Goal: Communication & Community: Answer question/provide support

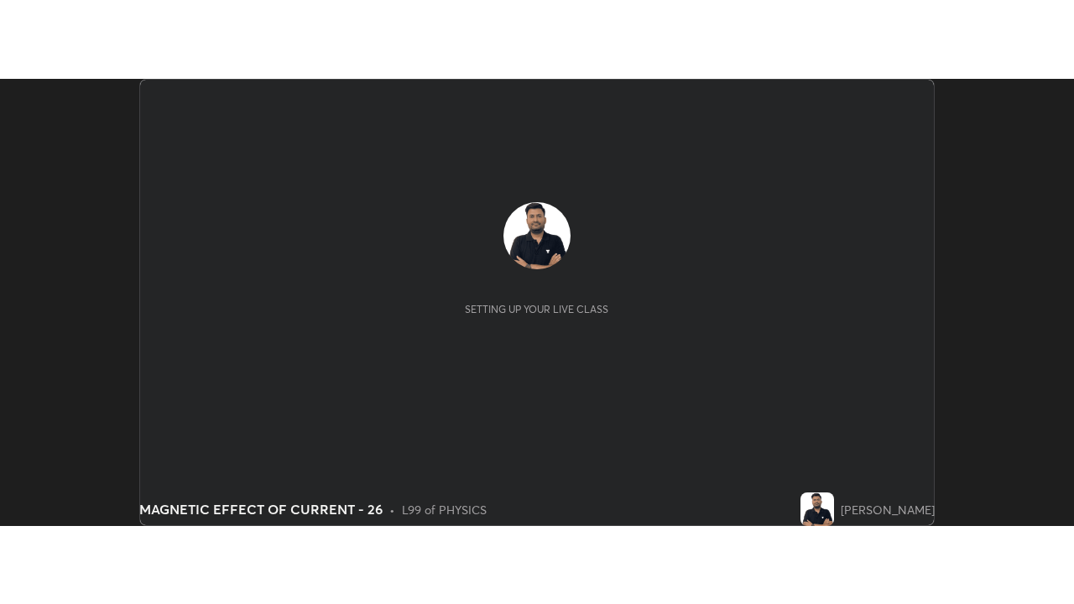
scroll to position [447, 1074]
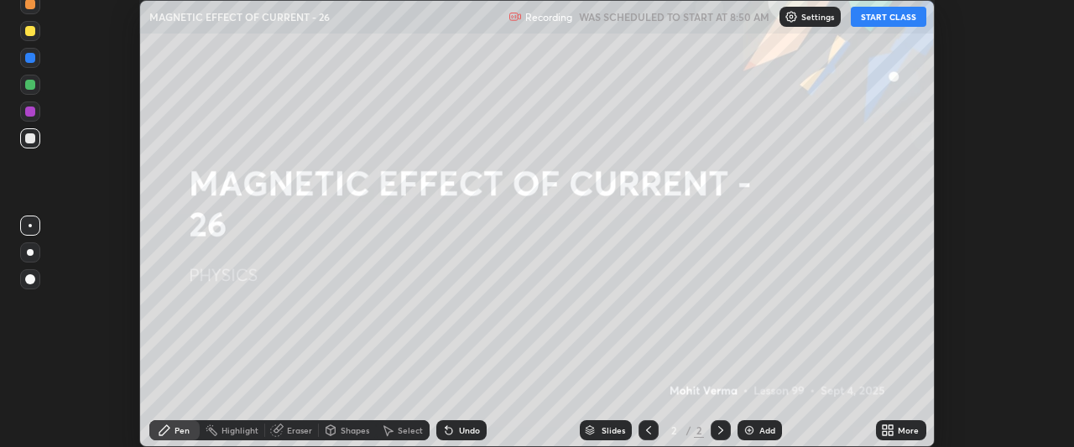
click at [903, 13] on button "START CLASS" at bounding box center [888, 17] width 75 height 20
click at [907, 430] on div "More" at bounding box center [907, 430] width 21 height 8
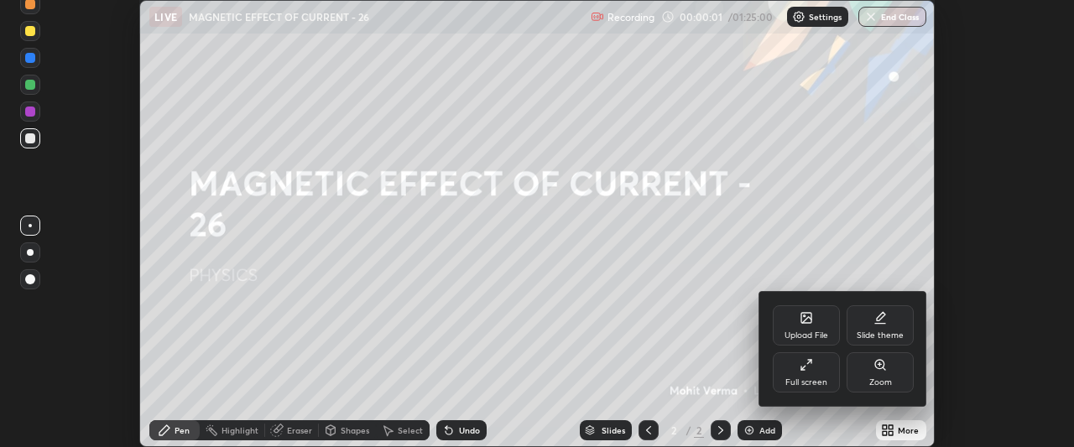
click at [818, 378] on div "Full screen" at bounding box center [806, 382] width 42 height 8
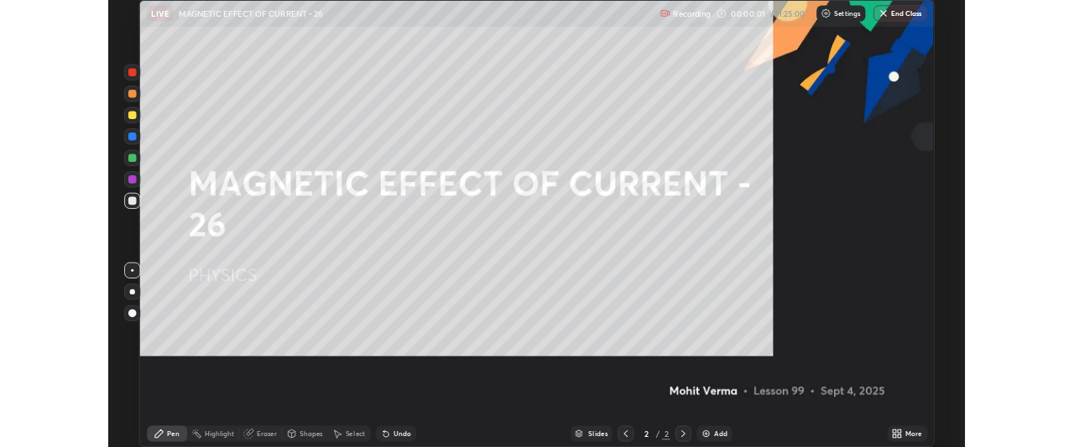
scroll to position [604, 1074]
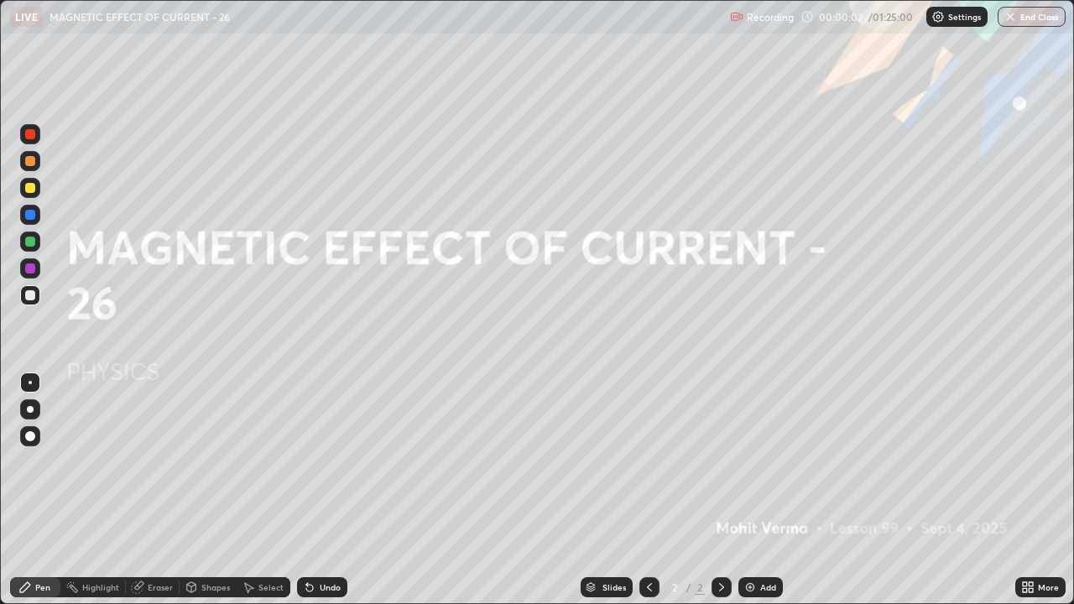
click at [770, 446] on div "Add" at bounding box center [760, 587] width 44 height 20
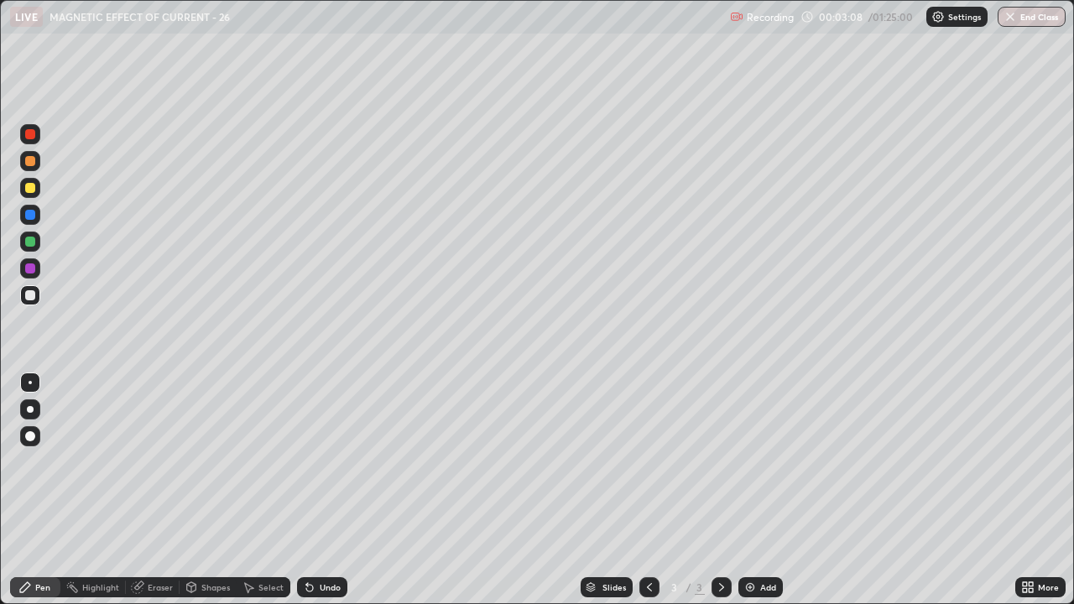
click at [39, 446] on div "Pen" at bounding box center [35, 587] width 50 height 20
click at [315, 446] on div "Undo" at bounding box center [322, 587] width 50 height 20
click at [307, 446] on icon at bounding box center [309, 588] width 7 height 7
click at [313, 446] on div "Undo" at bounding box center [322, 587] width 50 height 20
click at [312, 446] on div "Undo" at bounding box center [322, 587] width 50 height 20
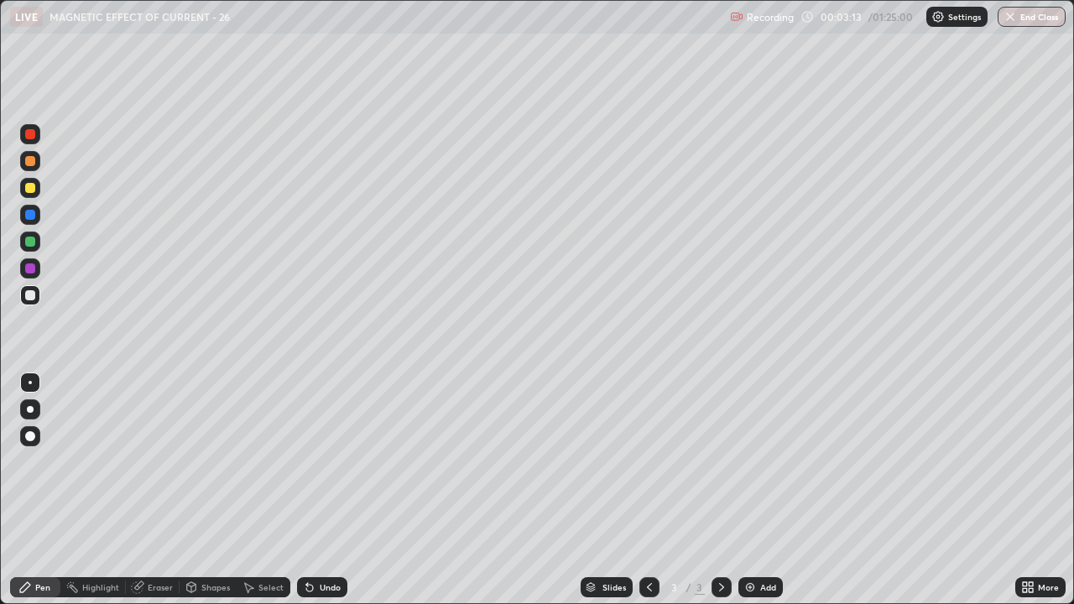
click at [310, 446] on div "Undo" at bounding box center [322, 587] width 50 height 20
click at [764, 446] on div "Add" at bounding box center [768, 587] width 16 height 8
click at [320, 446] on div "Undo" at bounding box center [330, 587] width 21 height 8
click at [336, 446] on div "Undo" at bounding box center [330, 587] width 21 height 8
click at [330, 446] on div "Undo" at bounding box center [330, 587] width 21 height 8
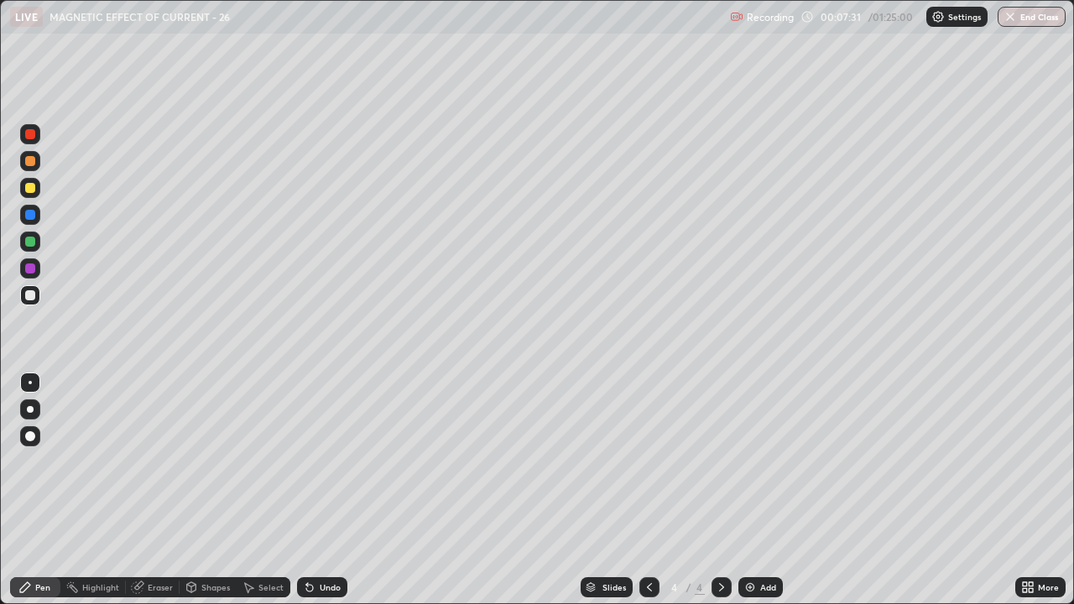
click at [328, 446] on div "Undo" at bounding box center [330, 587] width 21 height 8
click at [333, 446] on div "Undo" at bounding box center [330, 587] width 21 height 8
click at [332, 446] on div "Undo" at bounding box center [330, 587] width 21 height 8
click at [333, 446] on div "Undo" at bounding box center [330, 587] width 21 height 8
click at [334, 446] on div "Undo" at bounding box center [330, 587] width 21 height 8
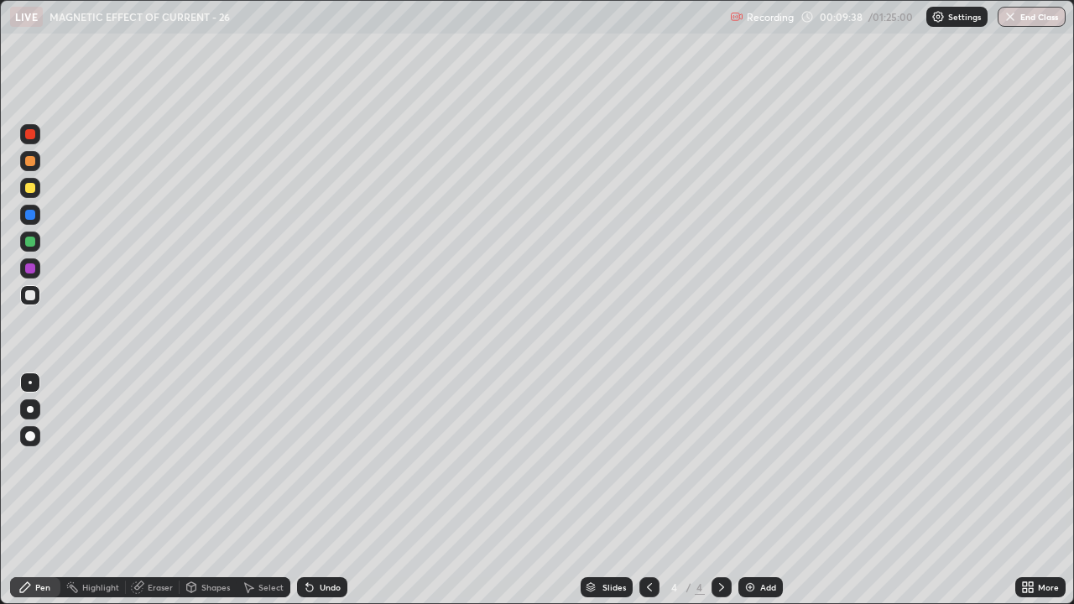
click at [321, 446] on div "Undo" at bounding box center [330, 587] width 21 height 8
click at [321, 446] on div "Undo" at bounding box center [322, 587] width 50 height 20
click at [329, 446] on div "Undo" at bounding box center [322, 587] width 50 height 20
click at [330, 446] on div "Undo" at bounding box center [322, 587] width 50 height 20
click at [320, 446] on div "Undo" at bounding box center [330, 587] width 21 height 8
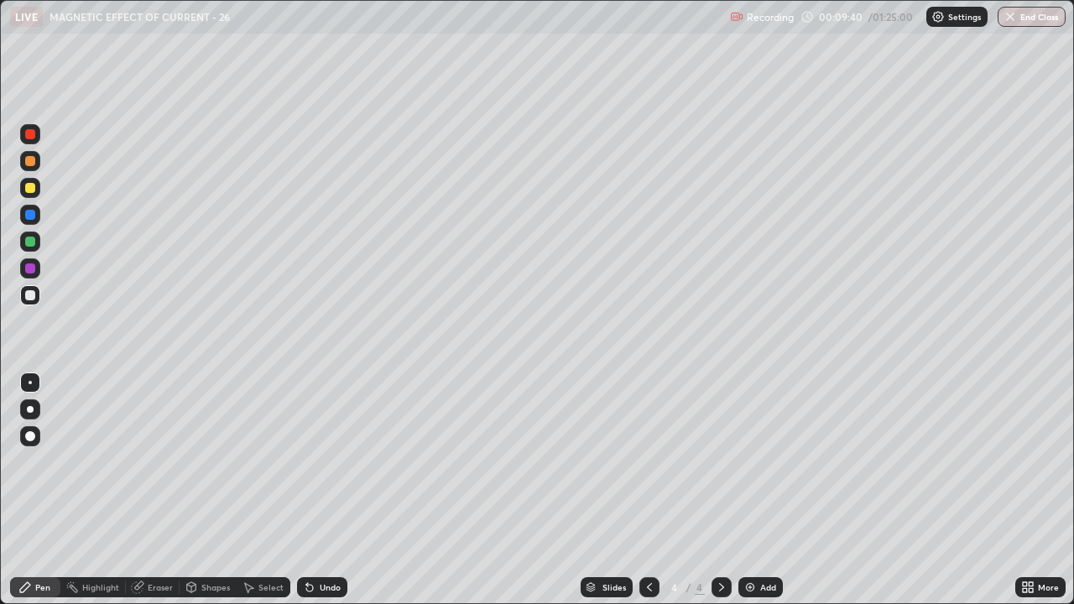
click at [314, 446] on div "Undo" at bounding box center [322, 587] width 50 height 20
click at [313, 446] on icon at bounding box center [309, 586] width 13 height 13
click at [316, 446] on div "Undo" at bounding box center [322, 587] width 50 height 20
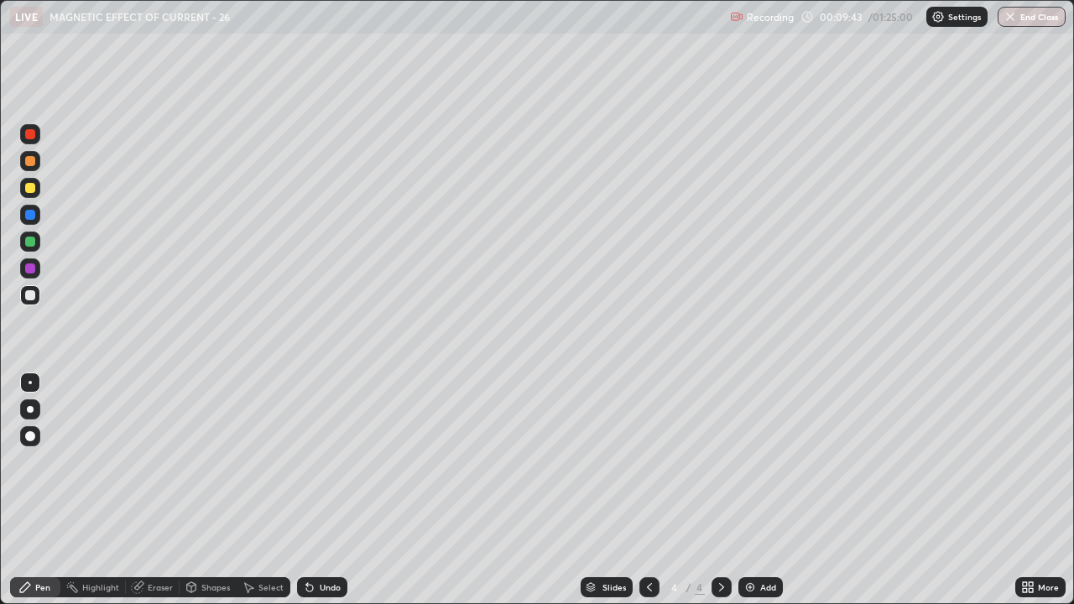
click at [320, 446] on div "Undo" at bounding box center [330, 587] width 21 height 8
click at [323, 446] on div "Undo" at bounding box center [322, 587] width 50 height 20
click at [322, 446] on div "Undo" at bounding box center [322, 587] width 50 height 20
click at [324, 446] on div "Undo" at bounding box center [330, 587] width 21 height 8
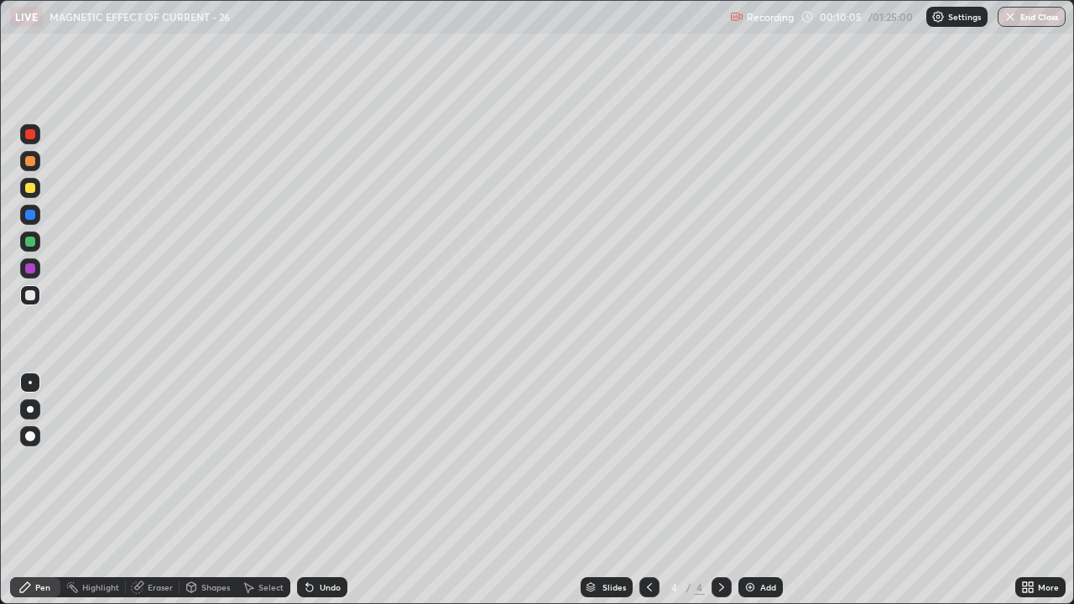
click at [29, 187] on div at bounding box center [30, 188] width 10 height 10
click at [746, 446] on img at bounding box center [749, 586] width 13 height 13
click at [33, 298] on div at bounding box center [30, 295] width 10 height 10
click at [325, 446] on div "Undo" at bounding box center [330, 587] width 21 height 8
click at [324, 446] on div "Undo" at bounding box center [322, 587] width 50 height 20
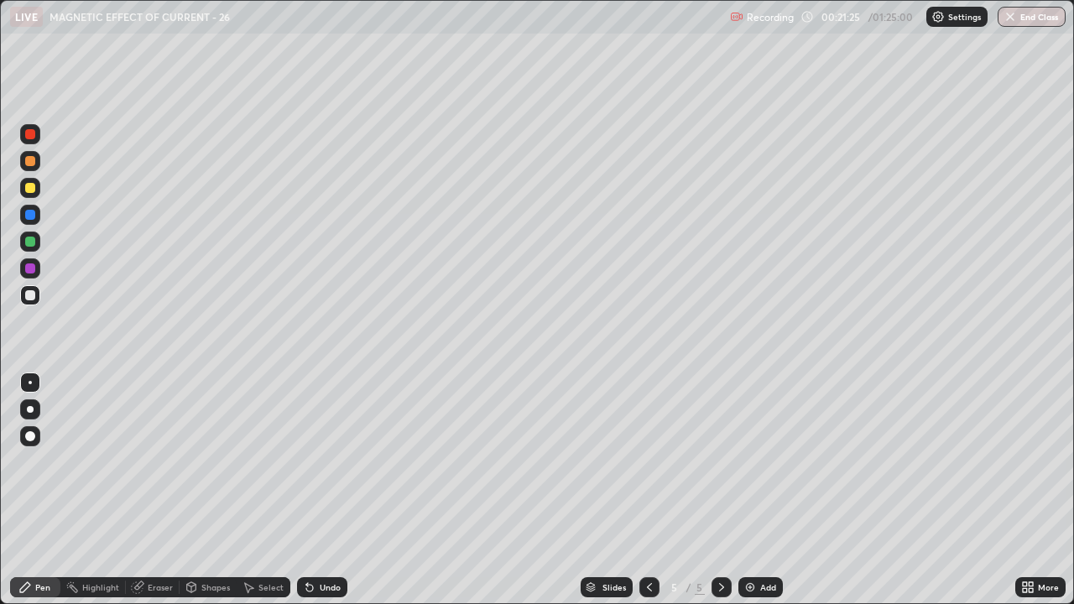
click at [325, 446] on div "Undo" at bounding box center [322, 587] width 50 height 20
click at [767, 446] on div "Add" at bounding box center [760, 587] width 44 height 20
click at [318, 446] on div "Undo" at bounding box center [322, 587] width 50 height 20
click at [315, 446] on div "Undo" at bounding box center [322, 587] width 50 height 20
click at [330, 446] on div "Undo" at bounding box center [330, 587] width 21 height 8
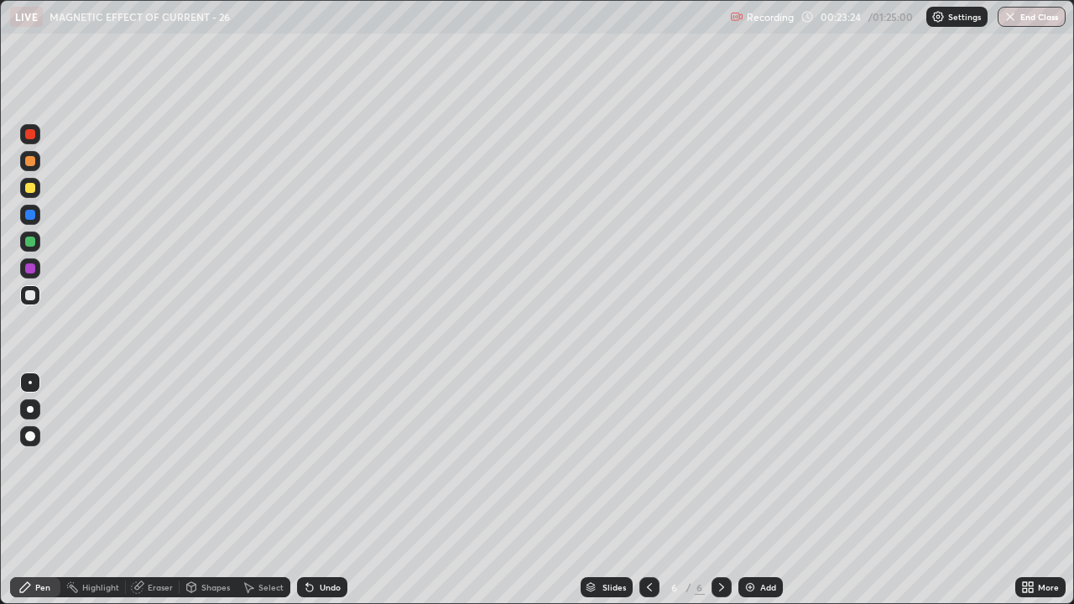
click at [327, 446] on div "Undo" at bounding box center [330, 587] width 21 height 8
click at [150, 446] on div "Eraser" at bounding box center [160, 587] width 25 height 8
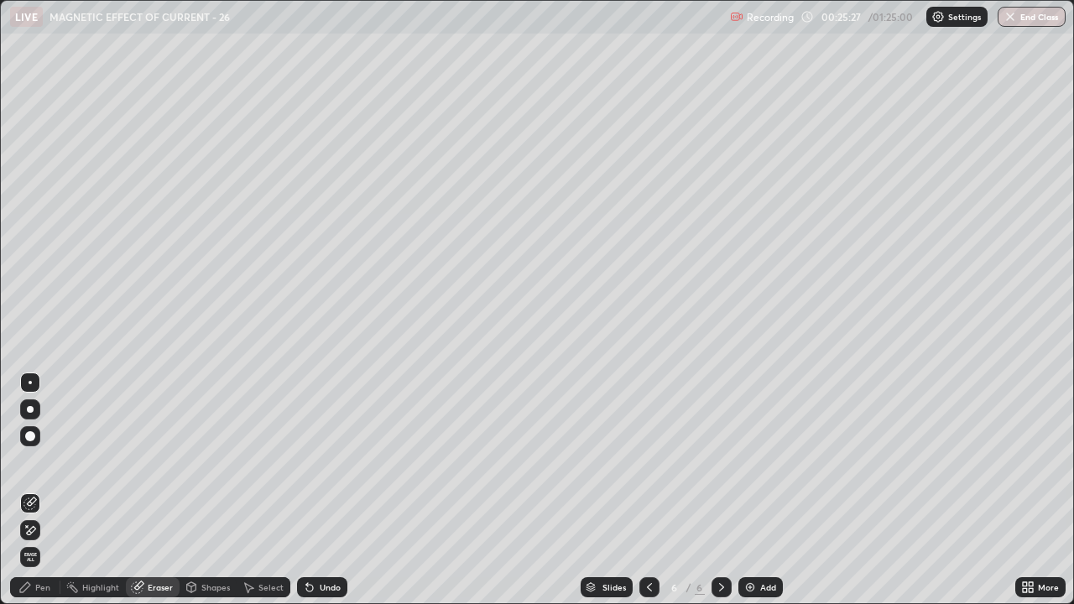
click at [32, 446] on div "Pen" at bounding box center [35, 587] width 50 height 20
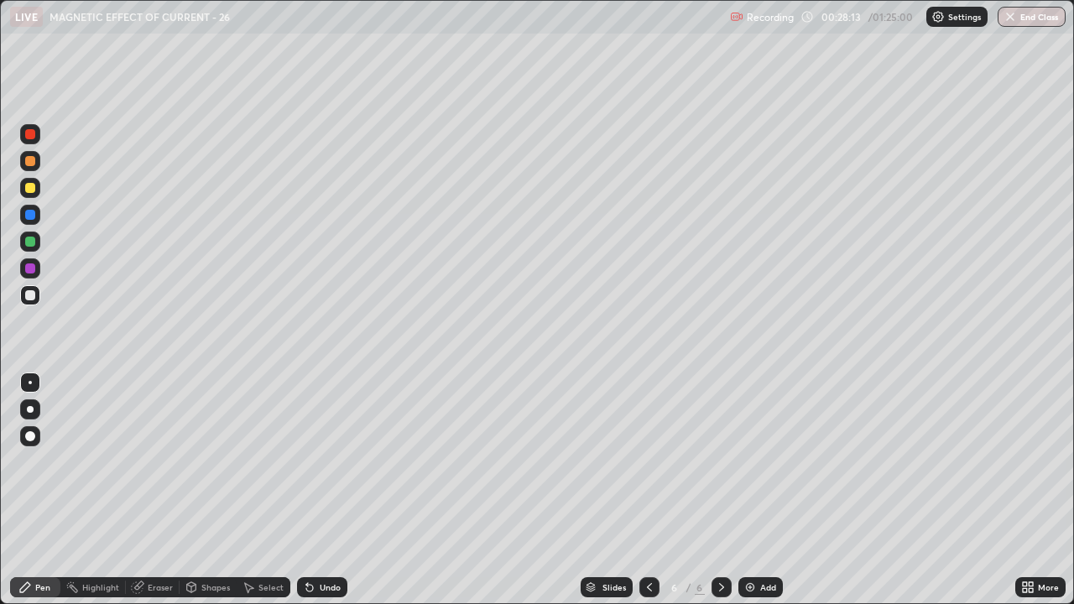
click at [757, 446] on div "Add" at bounding box center [760, 587] width 44 height 20
click at [330, 446] on div "Undo" at bounding box center [330, 587] width 21 height 8
click at [750, 446] on img at bounding box center [749, 586] width 13 height 13
click at [143, 446] on icon at bounding box center [137, 586] width 13 height 13
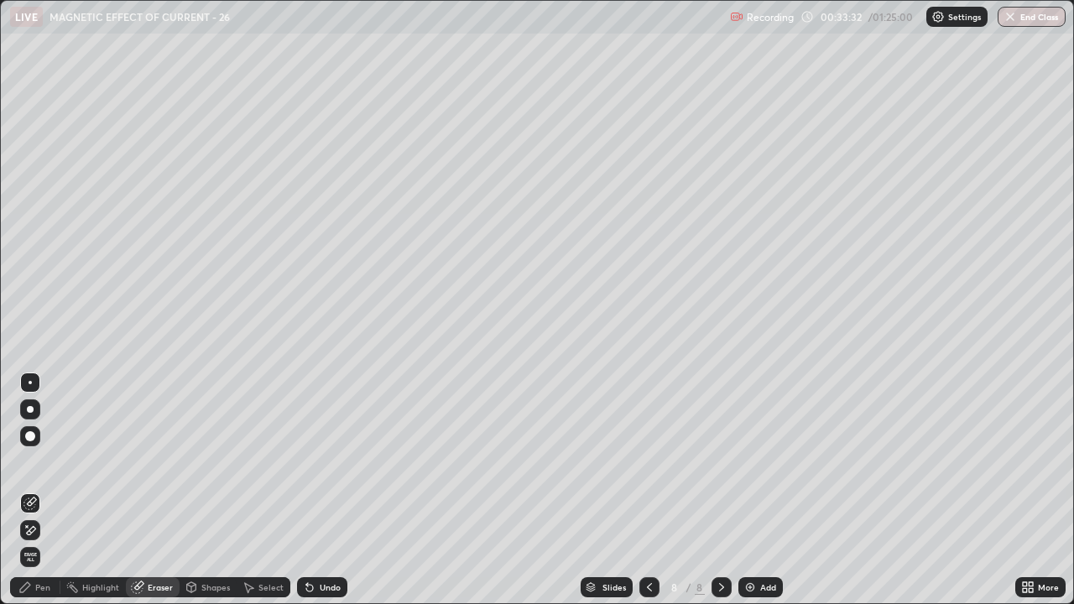
click at [325, 446] on div "Undo" at bounding box center [330, 587] width 21 height 8
click at [312, 446] on div "Undo" at bounding box center [322, 587] width 50 height 20
click at [39, 446] on div "Pen" at bounding box center [42, 587] width 15 height 8
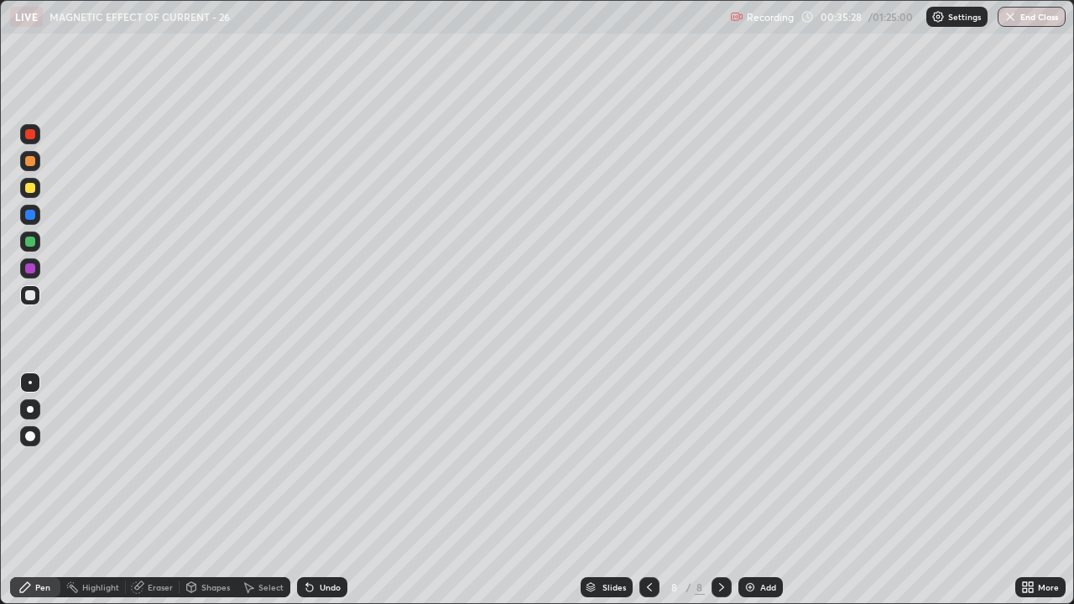
click at [153, 446] on div "Eraser" at bounding box center [160, 587] width 25 height 8
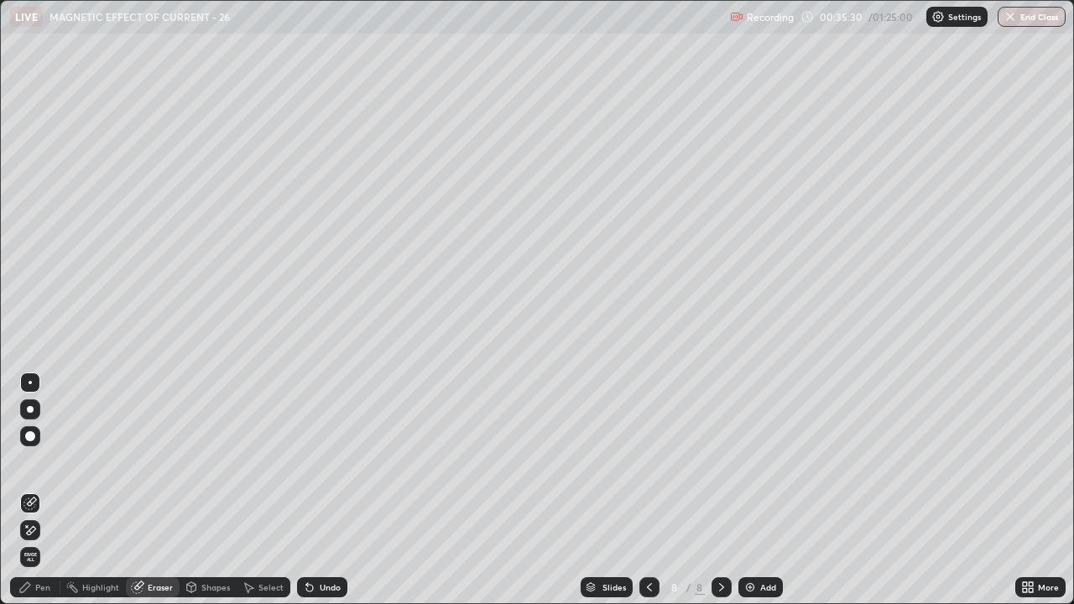
click at [32, 446] on icon at bounding box center [31, 530] width 9 height 8
click at [42, 446] on div "Pen" at bounding box center [42, 587] width 15 height 8
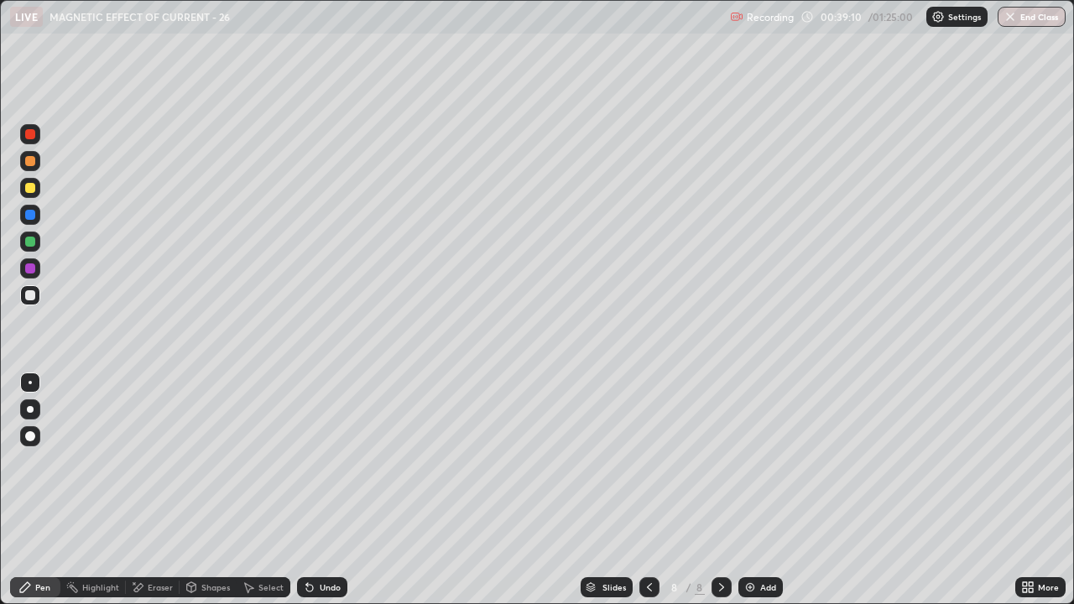
click at [154, 446] on div "Eraser" at bounding box center [153, 587] width 54 height 20
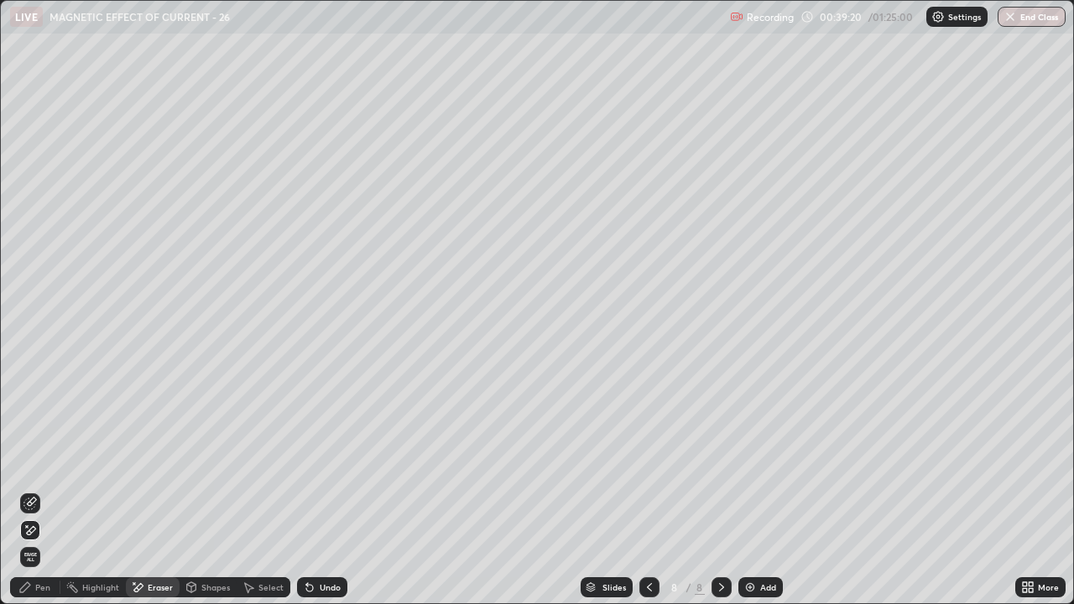
click at [41, 446] on div "Pen" at bounding box center [35, 587] width 50 height 20
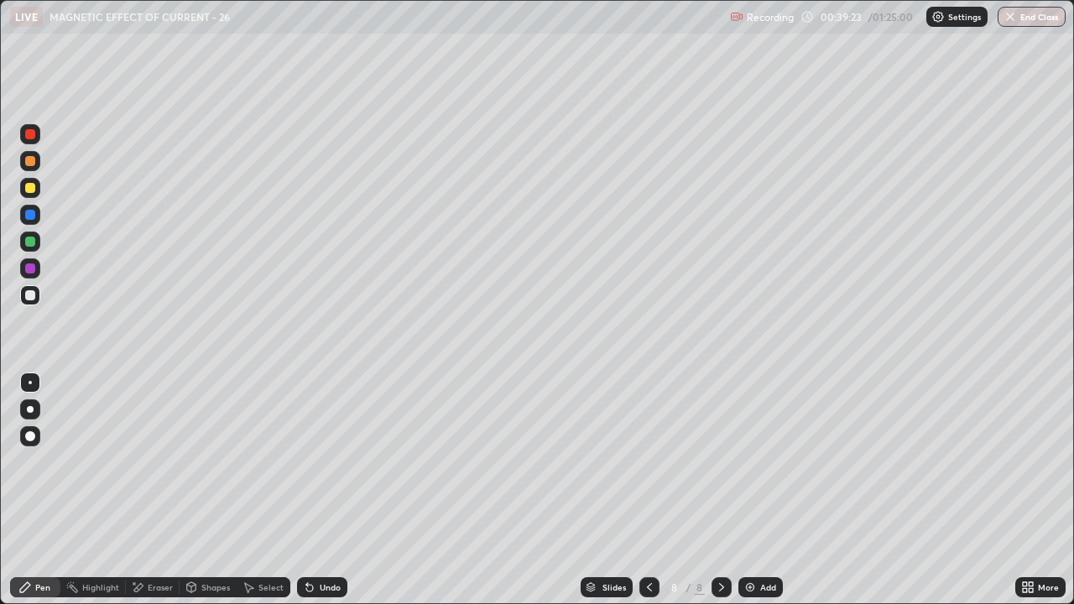
click at [325, 446] on div "Undo" at bounding box center [330, 587] width 21 height 8
click at [313, 446] on icon at bounding box center [309, 586] width 13 height 13
click at [159, 446] on div "Eraser" at bounding box center [160, 587] width 25 height 8
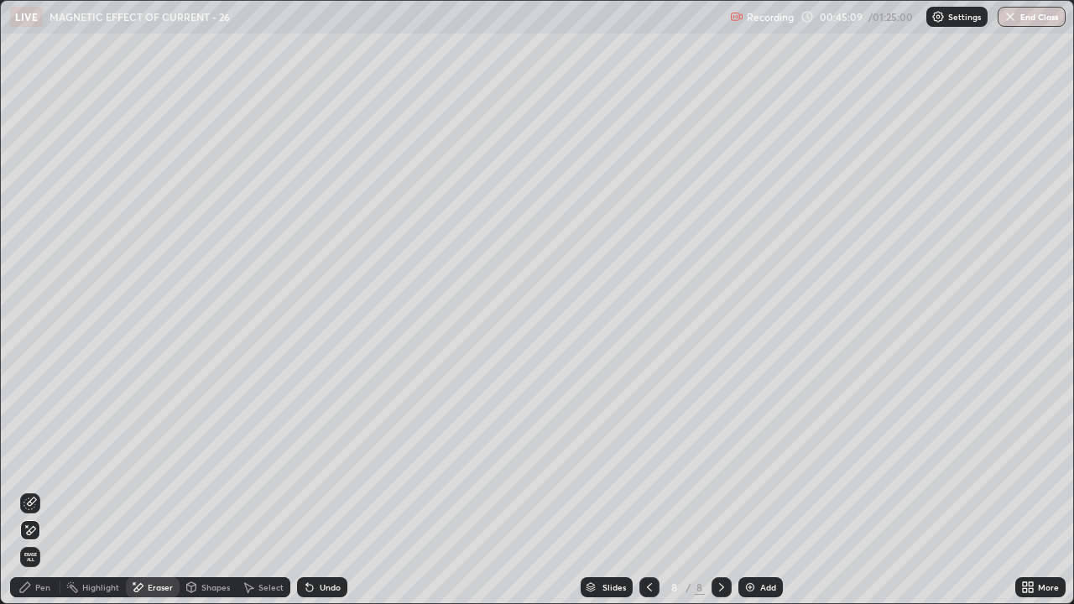
click at [39, 446] on div "Pen" at bounding box center [42, 587] width 15 height 8
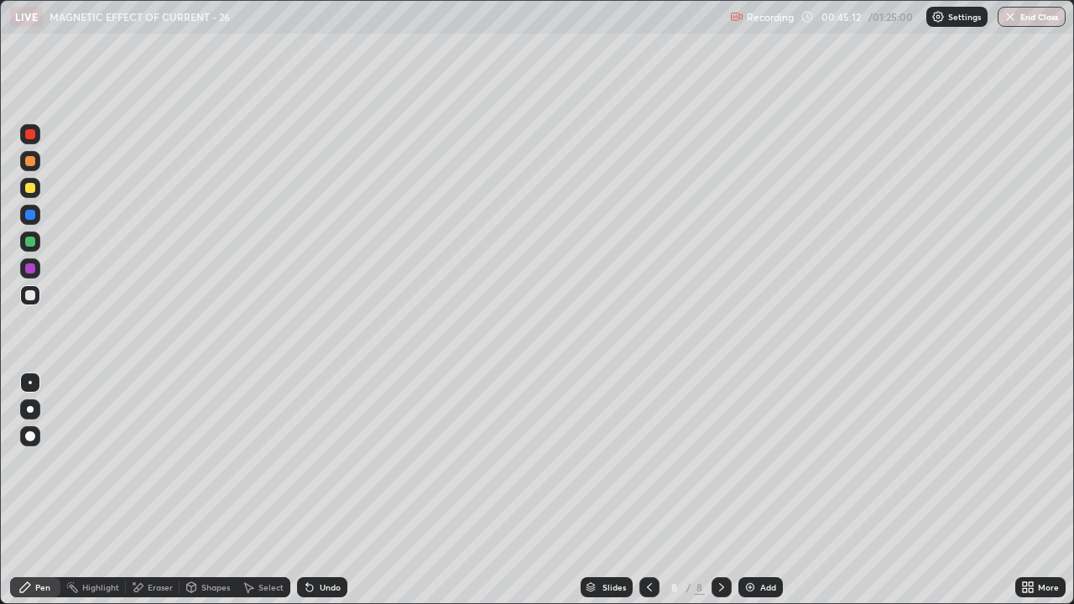
click at [310, 446] on icon at bounding box center [309, 586] width 13 height 13
click at [148, 446] on div "Eraser" at bounding box center [153, 587] width 54 height 20
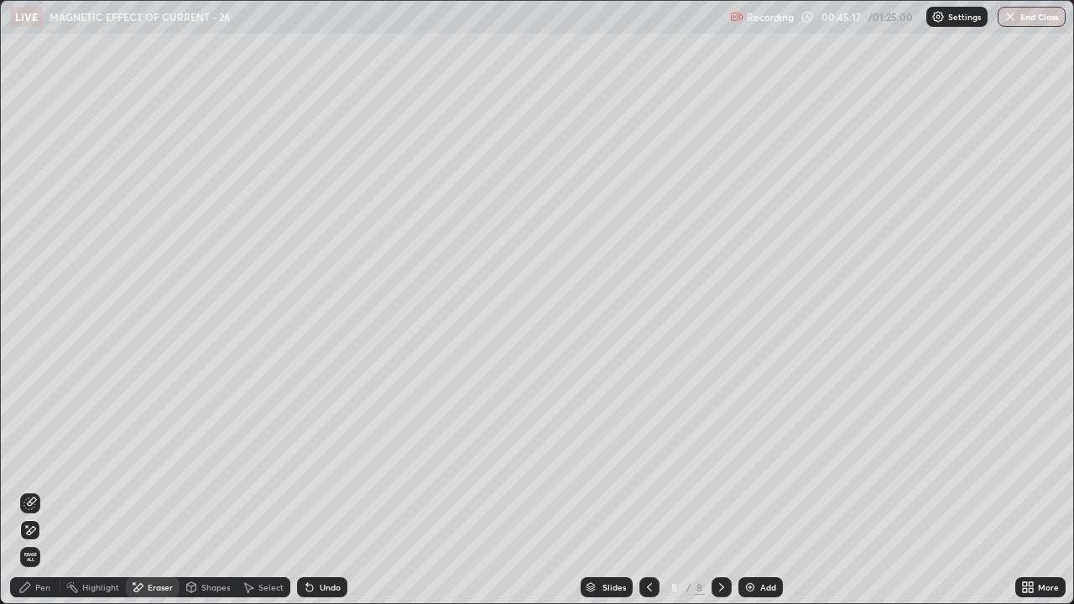
click at [33, 446] on icon at bounding box center [29, 503] width 13 height 13
click at [39, 446] on div "Pen" at bounding box center [42, 587] width 15 height 8
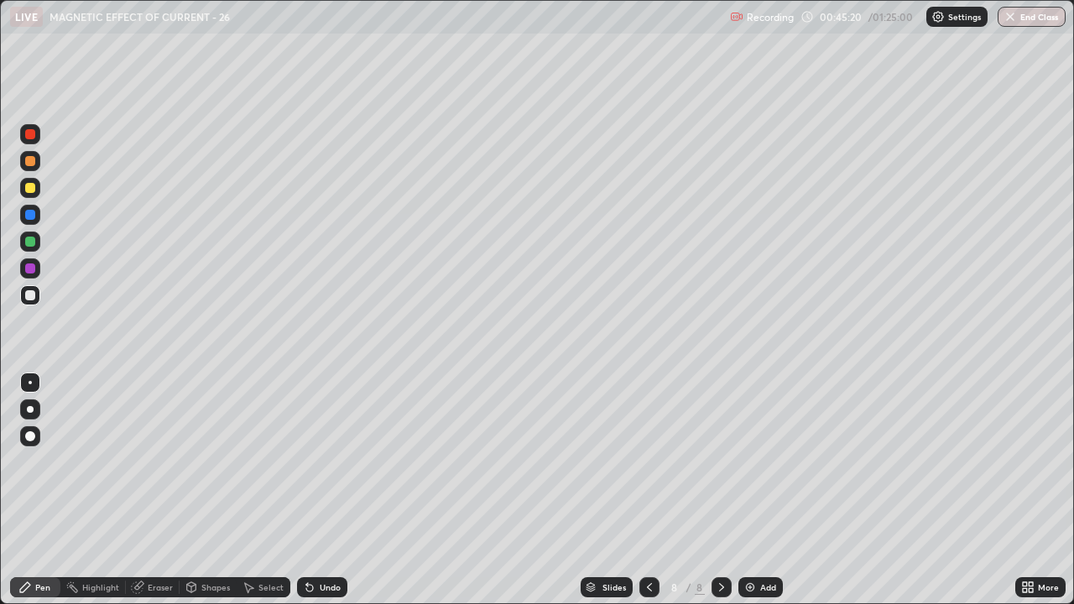
click at [34, 183] on div at bounding box center [30, 188] width 20 height 20
click at [330, 446] on div "Undo" at bounding box center [330, 587] width 21 height 8
click at [323, 446] on div "Undo" at bounding box center [330, 587] width 21 height 8
click at [170, 446] on div "Eraser" at bounding box center [153, 587] width 54 height 20
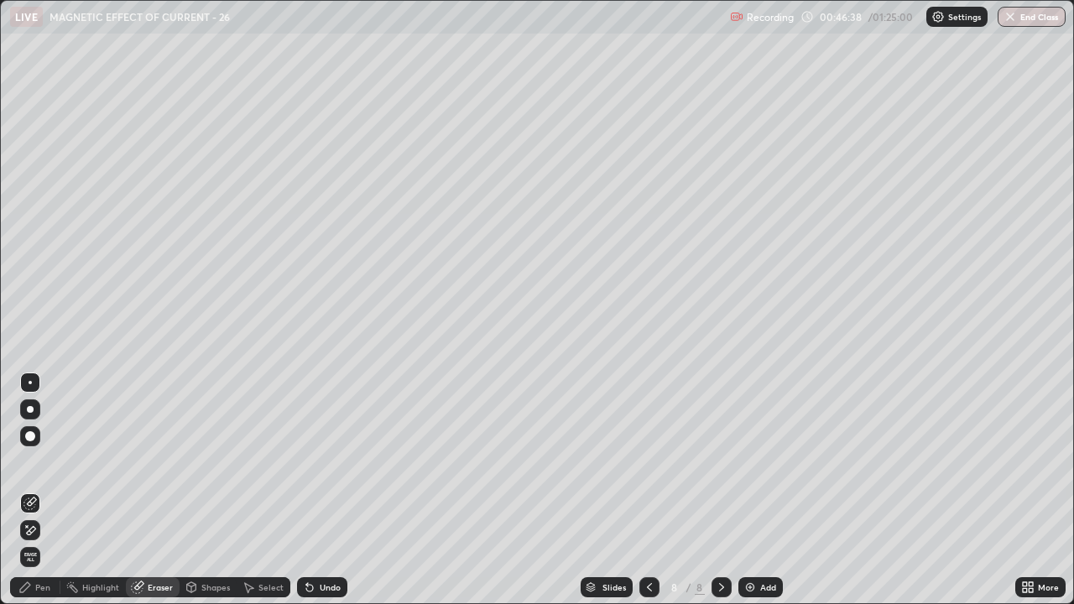
click at [45, 446] on div "Pen" at bounding box center [35, 587] width 50 height 20
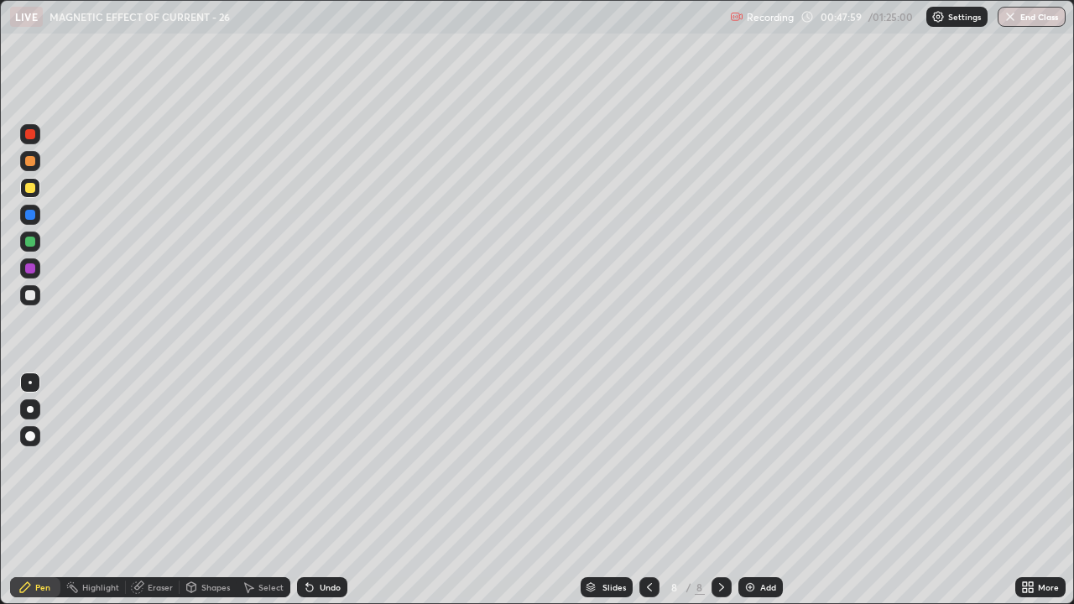
click at [168, 446] on div "Eraser" at bounding box center [160, 587] width 25 height 8
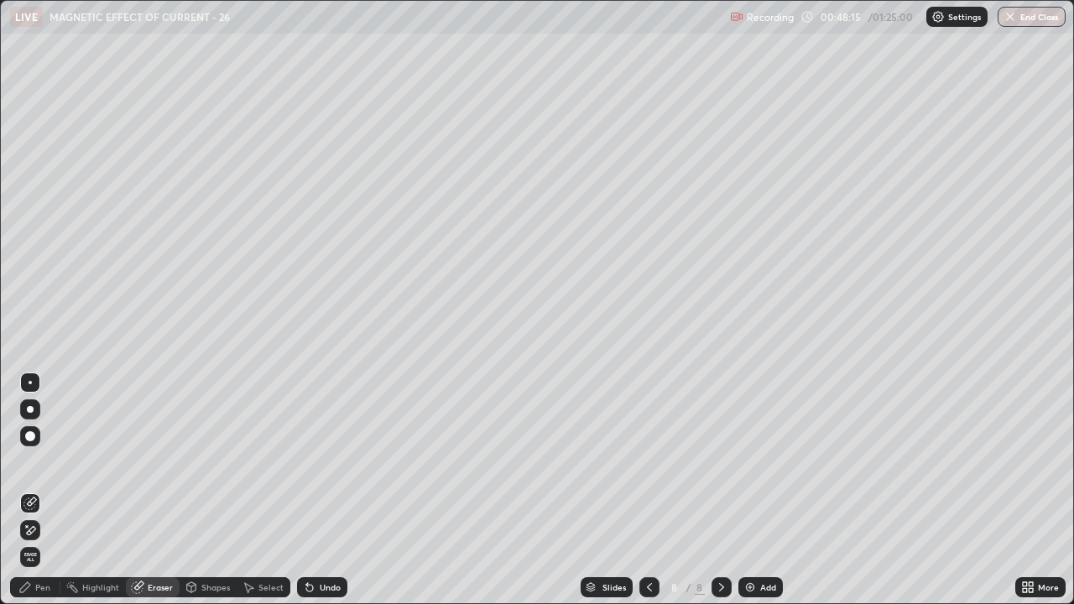
click at [41, 446] on div "Pen" at bounding box center [42, 587] width 15 height 8
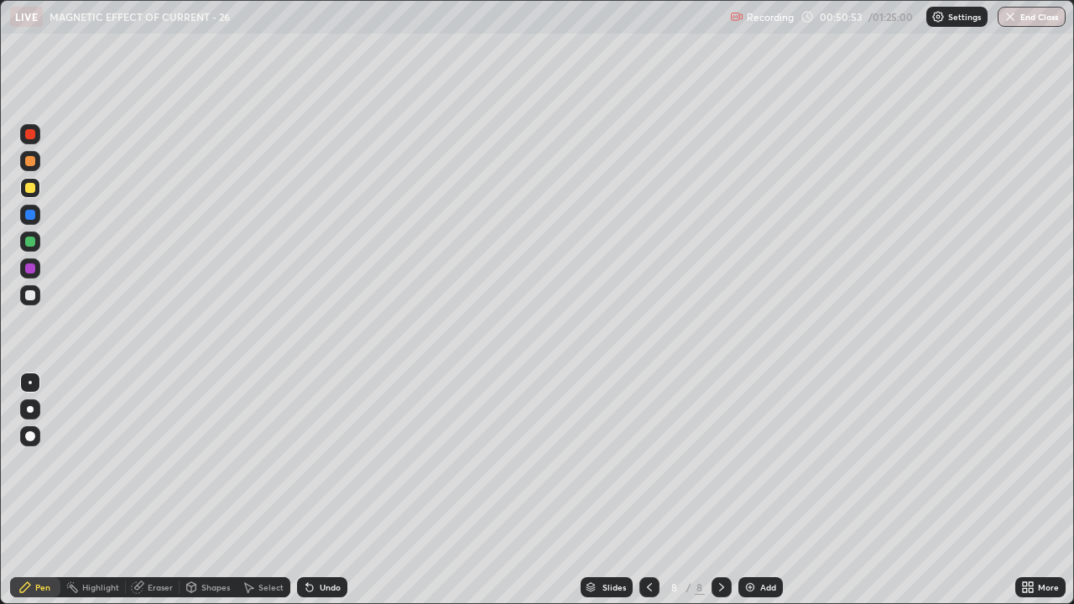
click at [28, 299] on div at bounding box center [30, 295] width 10 height 10
click at [156, 446] on div "Eraser" at bounding box center [160, 587] width 25 height 8
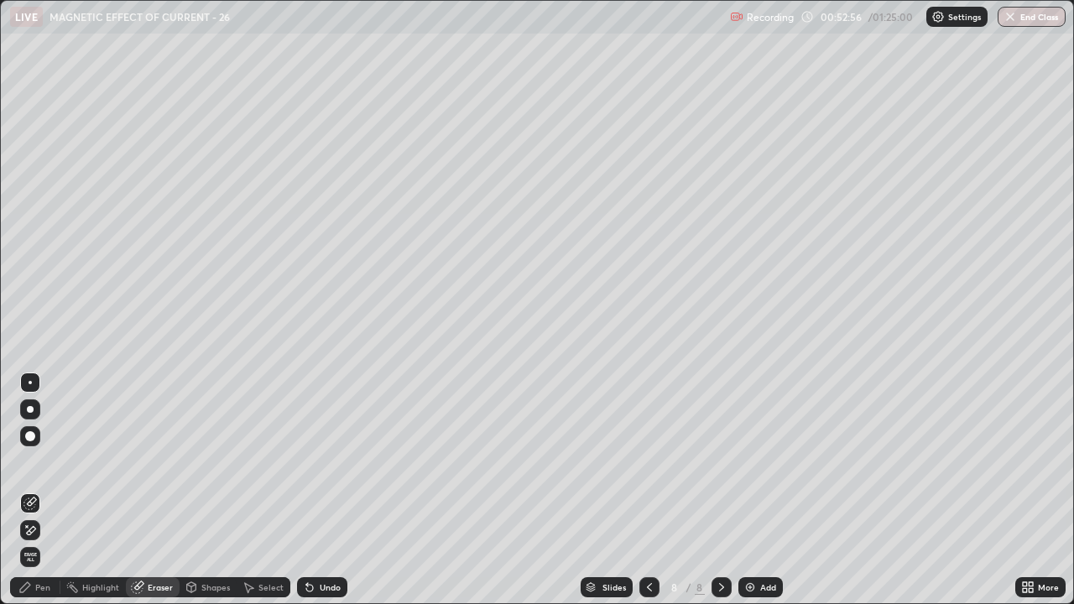
click at [27, 446] on icon at bounding box center [27, 526] width 2 height 2
click at [36, 446] on div "Pen" at bounding box center [42, 587] width 15 height 8
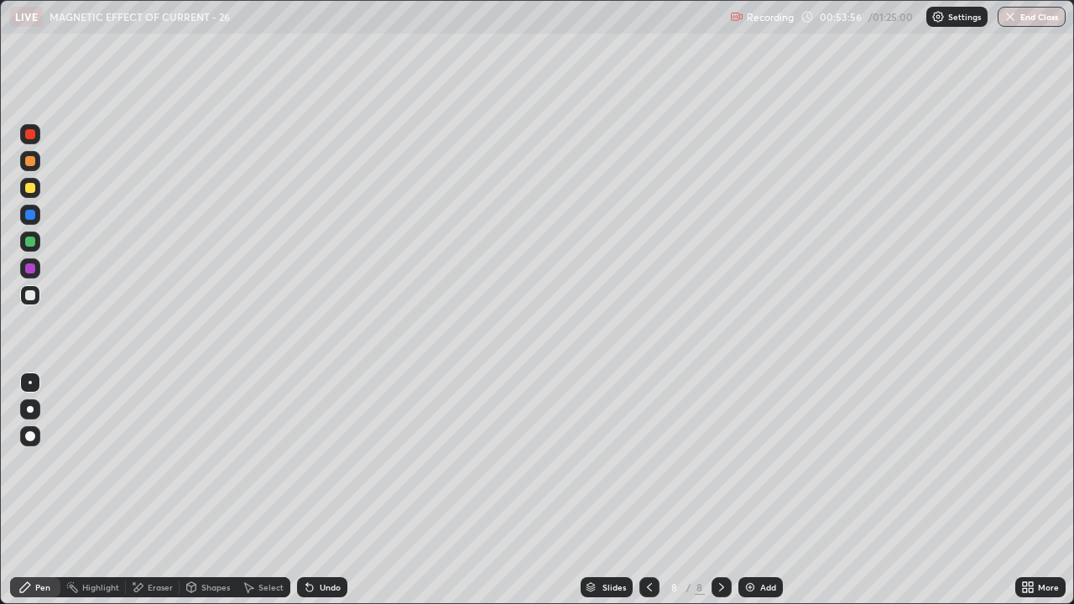
click at [46, 446] on div "Erase all" at bounding box center [30, 302] width 40 height 537
click at [772, 446] on div "Add" at bounding box center [768, 587] width 16 height 8
click at [325, 446] on div "Undo" at bounding box center [322, 587] width 50 height 20
click at [327, 446] on div "Undo" at bounding box center [322, 587] width 50 height 20
click at [756, 446] on div "Add" at bounding box center [760, 587] width 44 height 20
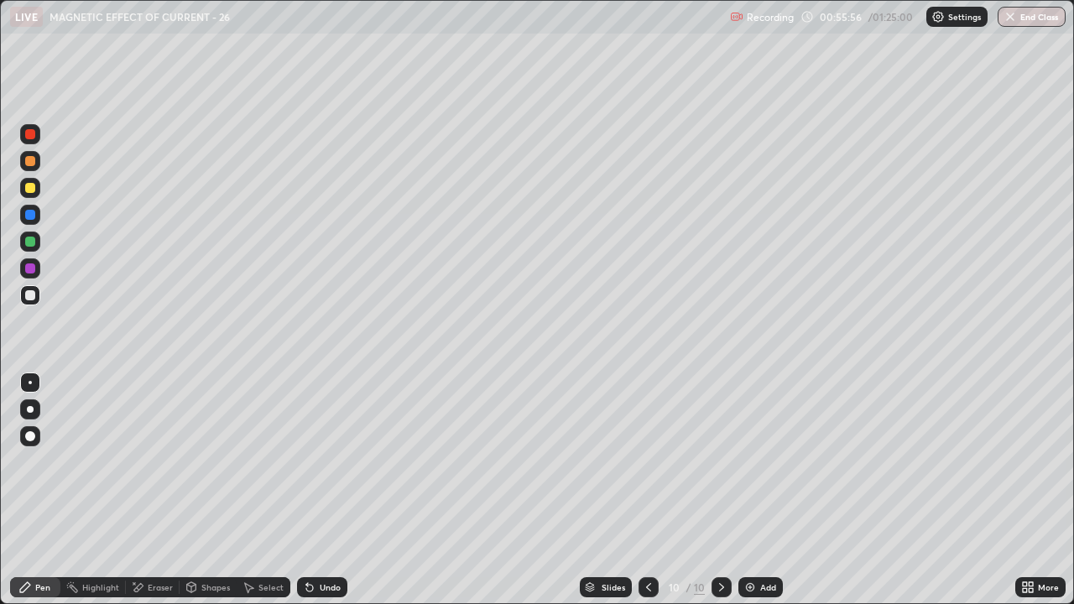
click at [642, 446] on icon at bounding box center [648, 586] width 13 height 13
click at [156, 446] on div "Eraser" at bounding box center [160, 587] width 25 height 8
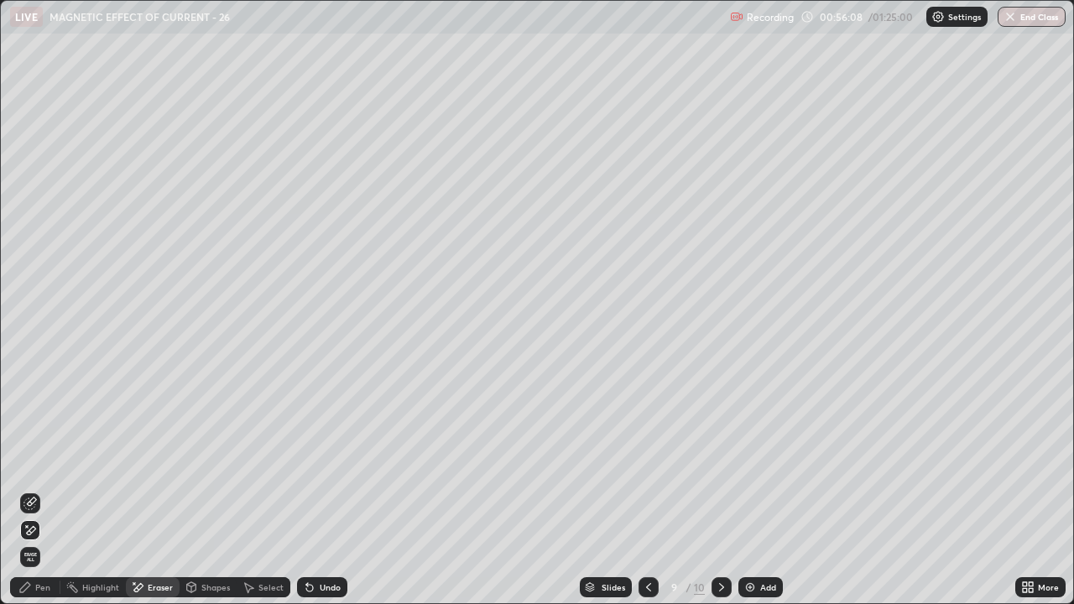
click at [31, 446] on icon at bounding box center [24, 586] width 13 height 13
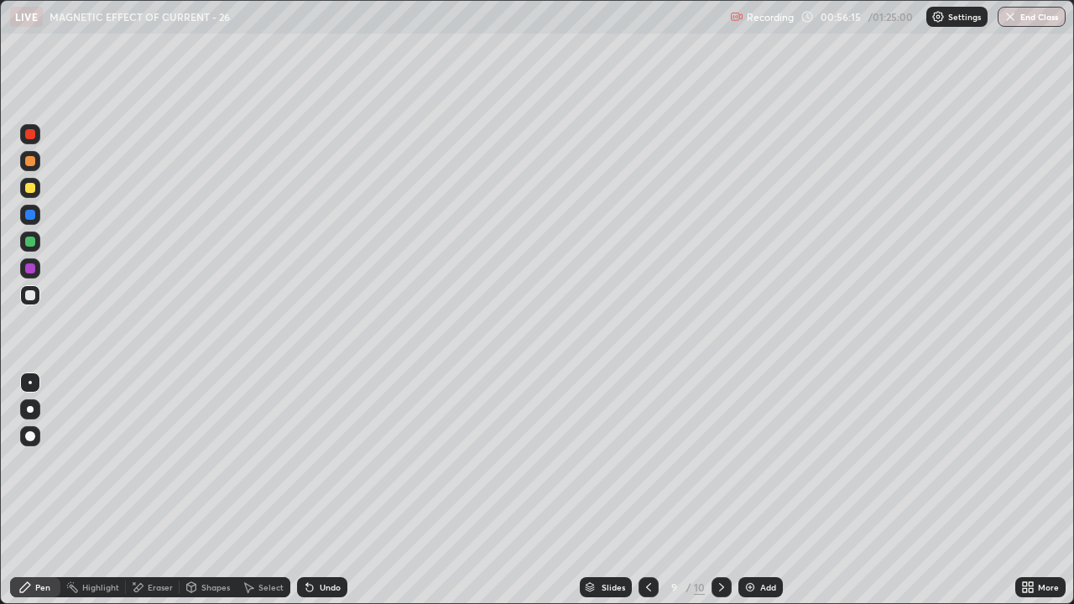
click at [155, 446] on div "Eraser" at bounding box center [160, 587] width 25 height 8
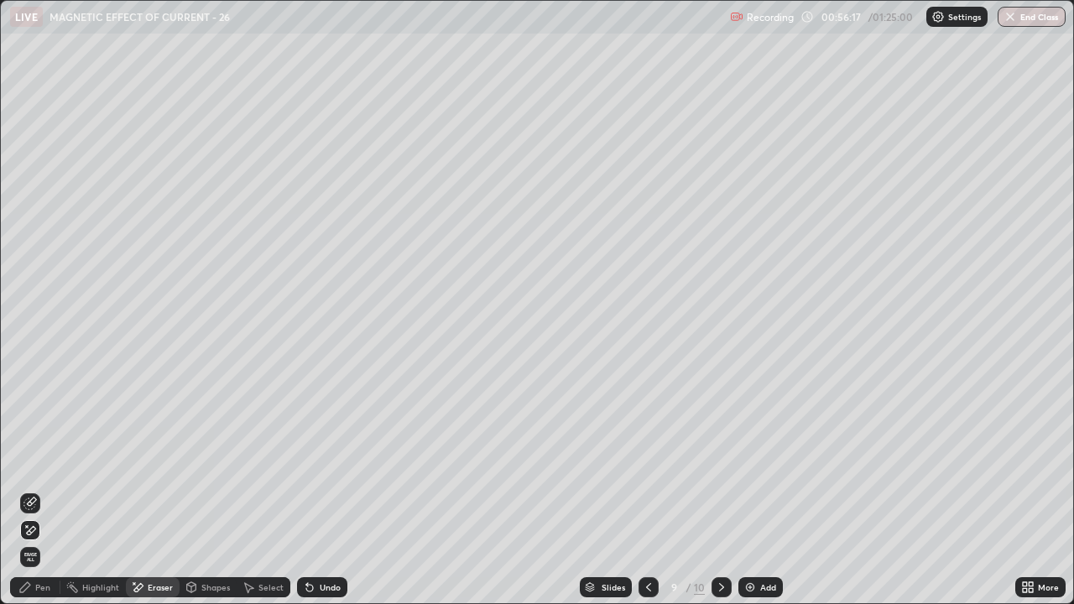
click at [42, 446] on div "Pen" at bounding box center [35, 587] width 50 height 20
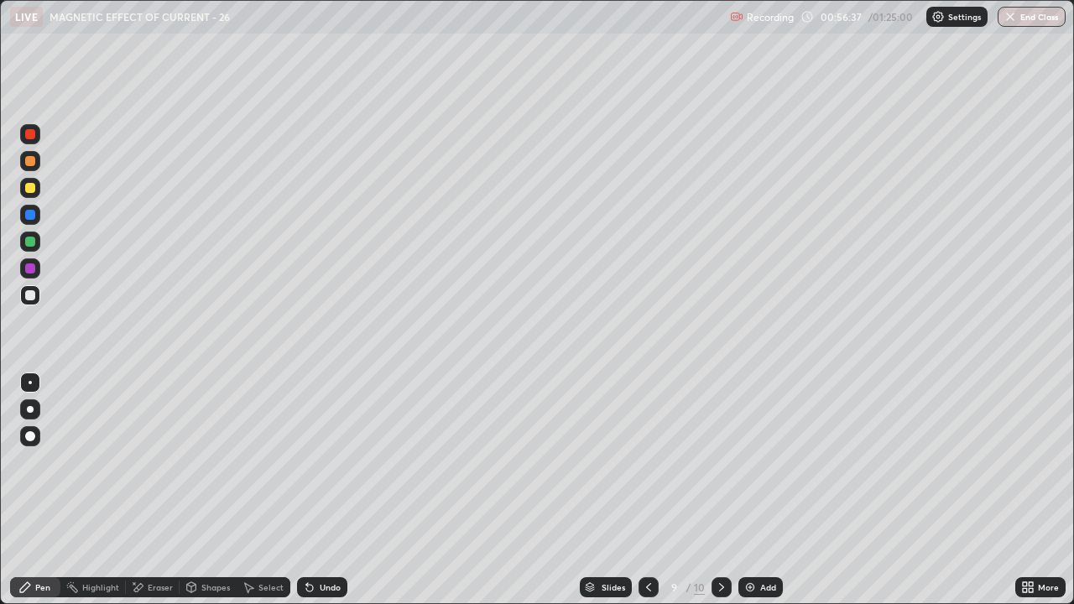
click at [144, 446] on div "Eraser" at bounding box center [153, 587] width 54 height 20
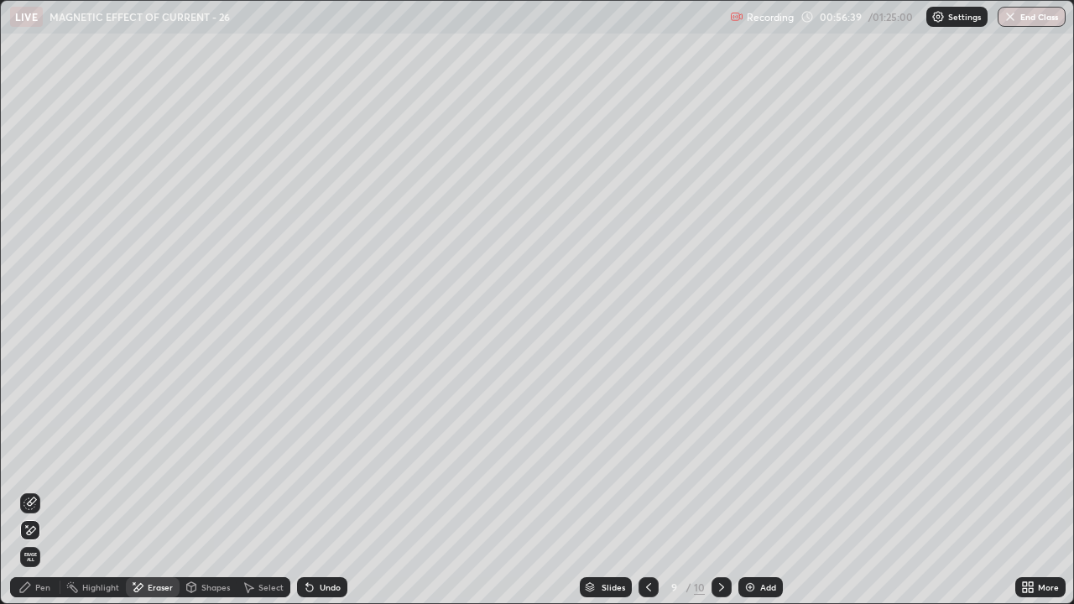
click at [59, 446] on div "Pen" at bounding box center [35, 587] width 50 height 20
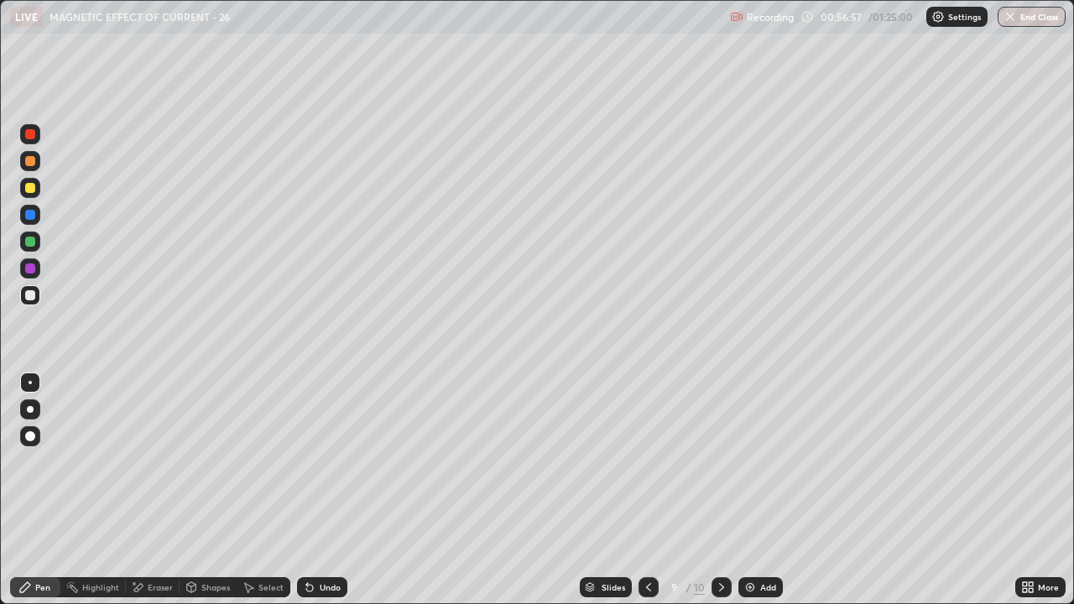
click at [718, 446] on icon at bounding box center [721, 586] width 13 height 13
click at [327, 446] on div "Undo" at bounding box center [322, 587] width 50 height 20
click at [37, 190] on div at bounding box center [30, 188] width 20 height 20
click at [30, 291] on div at bounding box center [30, 295] width 10 height 10
click at [757, 446] on div "Add" at bounding box center [760, 587] width 44 height 20
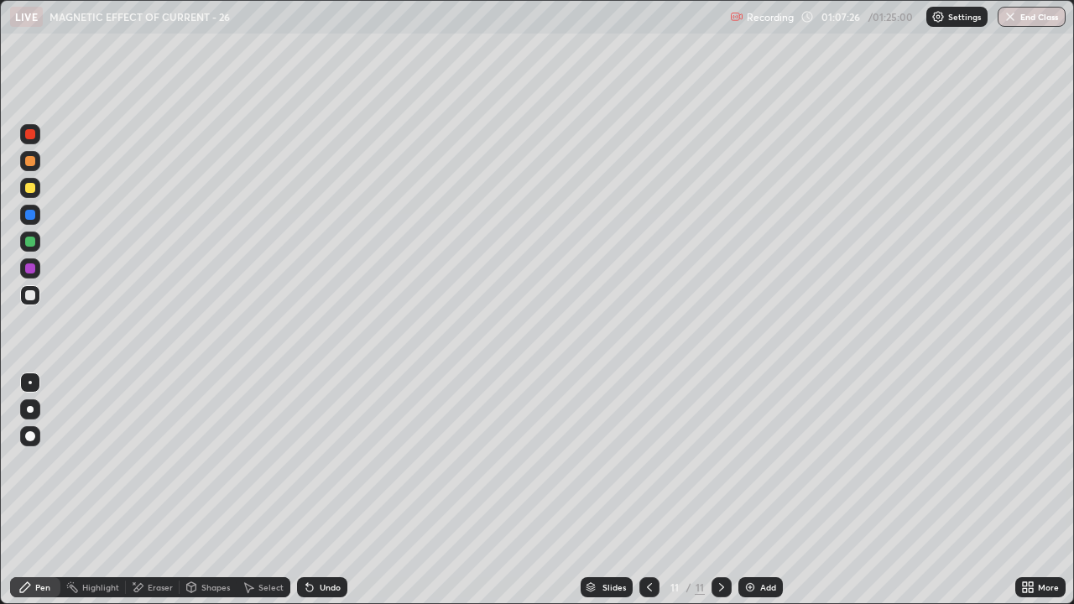
click at [767, 446] on div "Add" at bounding box center [760, 587] width 44 height 20
click at [324, 446] on div "Undo" at bounding box center [330, 587] width 21 height 8
click at [148, 446] on div "Eraser" at bounding box center [153, 587] width 54 height 20
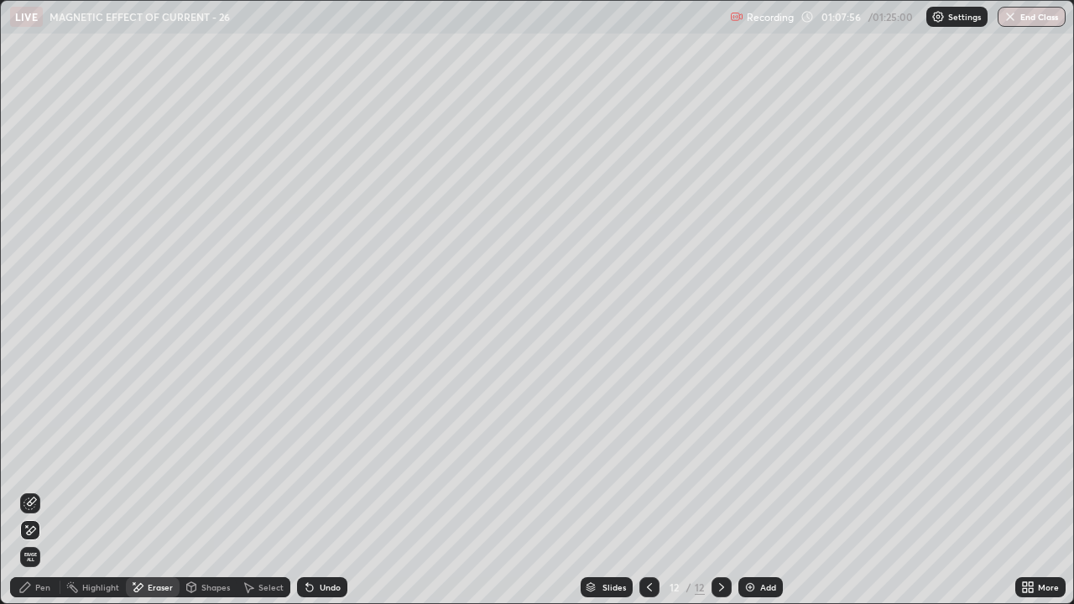
click at [34, 446] on div "Pen" at bounding box center [35, 587] width 50 height 20
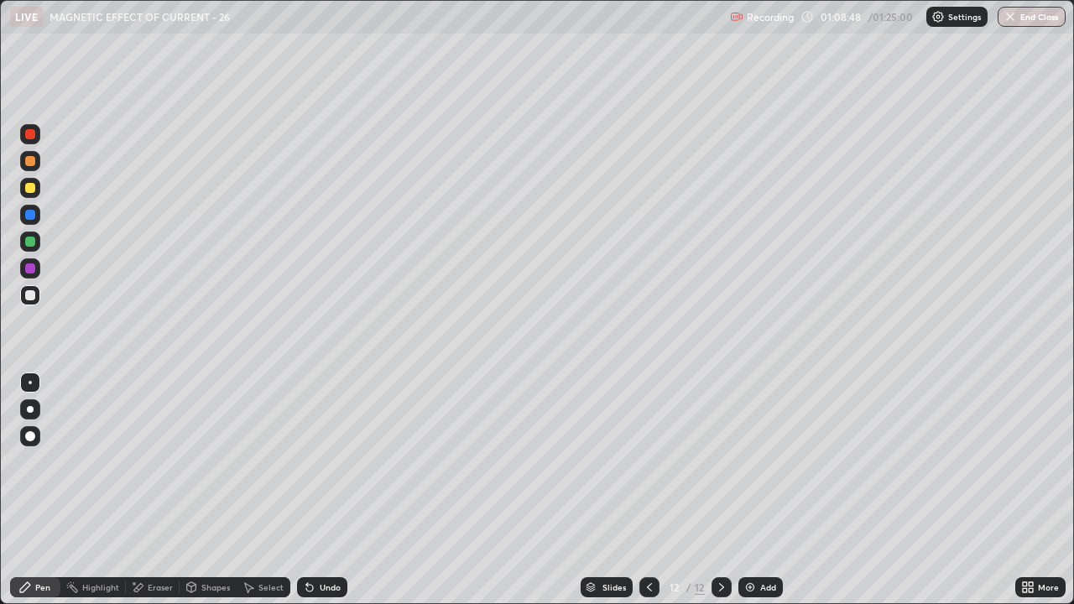
click at [330, 446] on div "Undo" at bounding box center [330, 587] width 21 height 8
click at [332, 446] on div "Undo" at bounding box center [330, 587] width 21 height 8
click at [647, 446] on icon at bounding box center [648, 586] width 13 height 13
click at [658, 446] on div at bounding box center [649, 587] width 20 height 34
click at [717, 446] on icon at bounding box center [721, 586] width 13 height 13
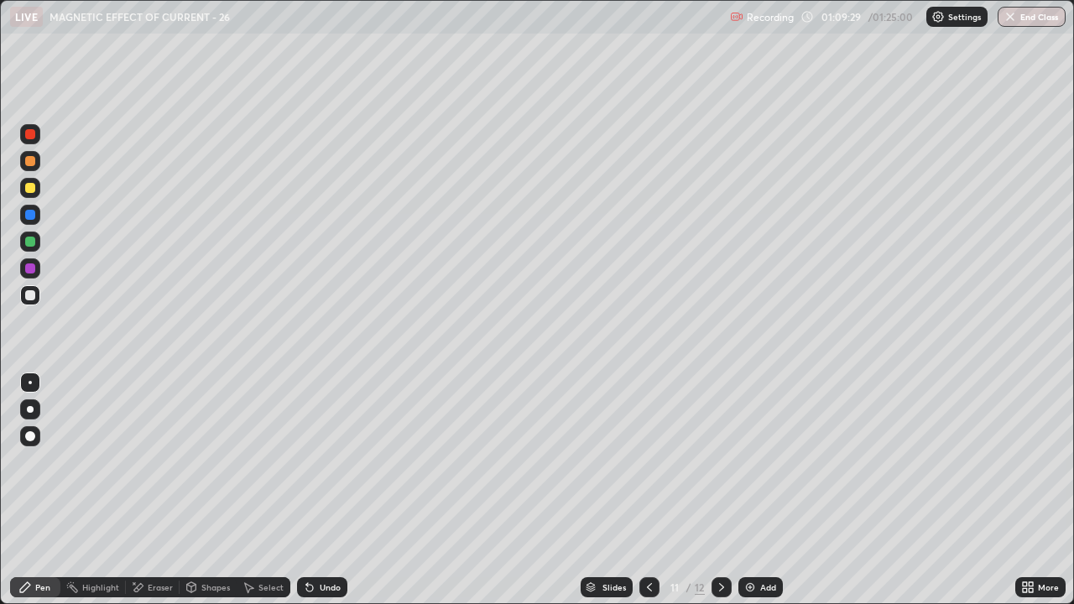
click at [720, 446] on icon at bounding box center [721, 587] width 5 height 8
click at [760, 446] on div "Add" at bounding box center [768, 587] width 16 height 8
click at [324, 446] on div "Undo" at bounding box center [322, 587] width 50 height 20
click at [320, 446] on div "Undo" at bounding box center [322, 587] width 50 height 20
click at [320, 446] on div "Undo" at bounding box center [330, 587] width 21 height 8
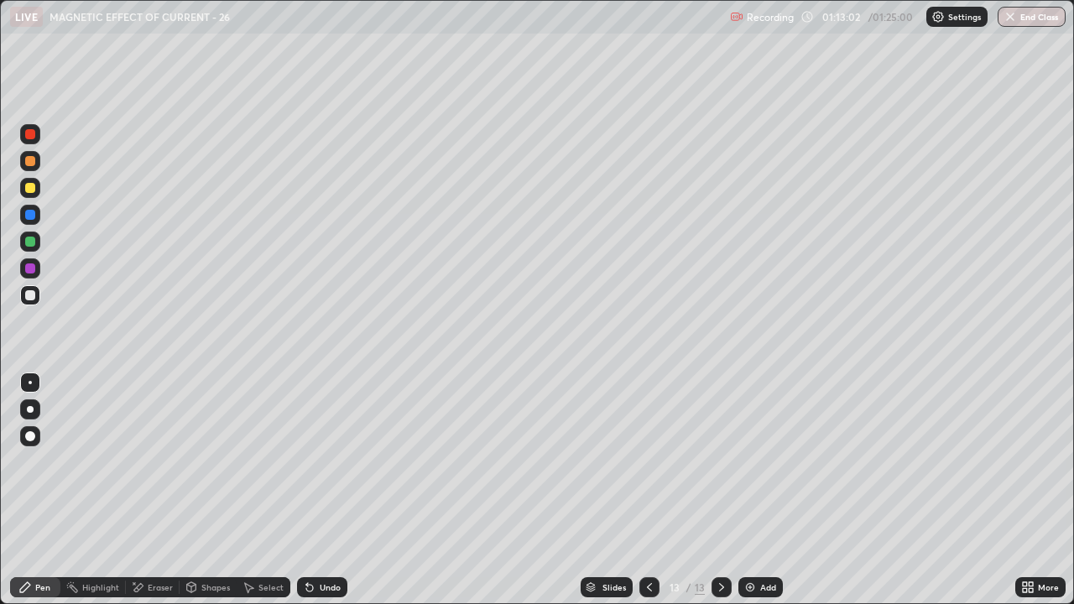
click at [317, 446] on div "Undo" at bounding box center [322, 587] width 50 height 20
click at [315, 446] on div "Undo" at bounding box center [322, 587] width 50 height 20
click at [320, 446] on div "Undo" at bounding box center [330, 587] width 21 height 8
click at [32, 189] on div at bounding box center [30, 188] width 10 height 10
click at [756, 446] on div "Add" at bounding box center [760, 587] width 44 height 20
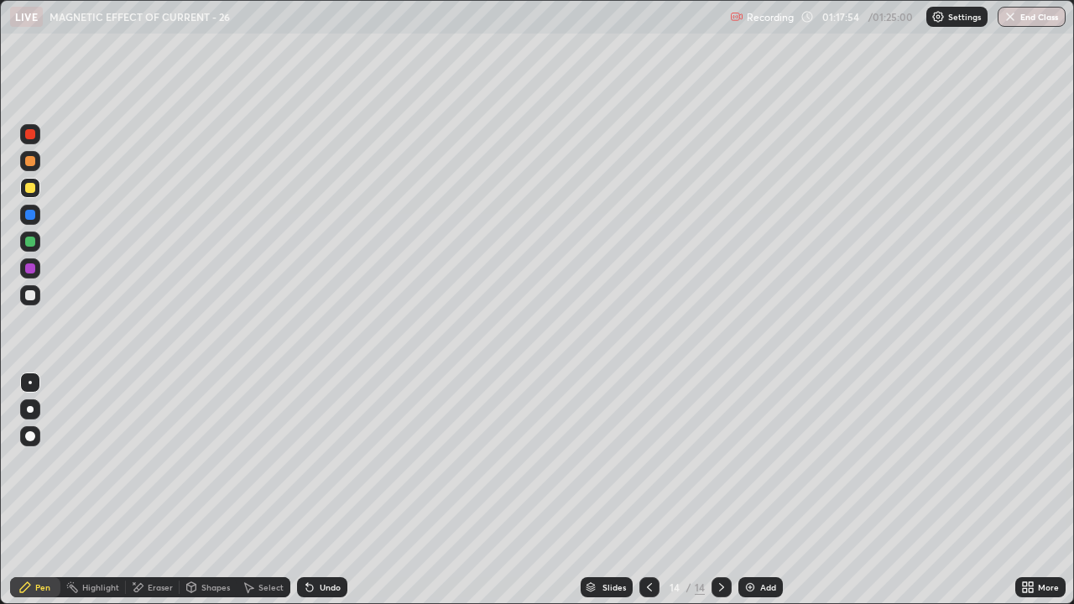
click at [320, 446] on div "Undo" at bounding box center [330, 587] width 21 height 8
click at [155, 446] on div "Eraser" at bounding box center [160, 587] width 25 height 8
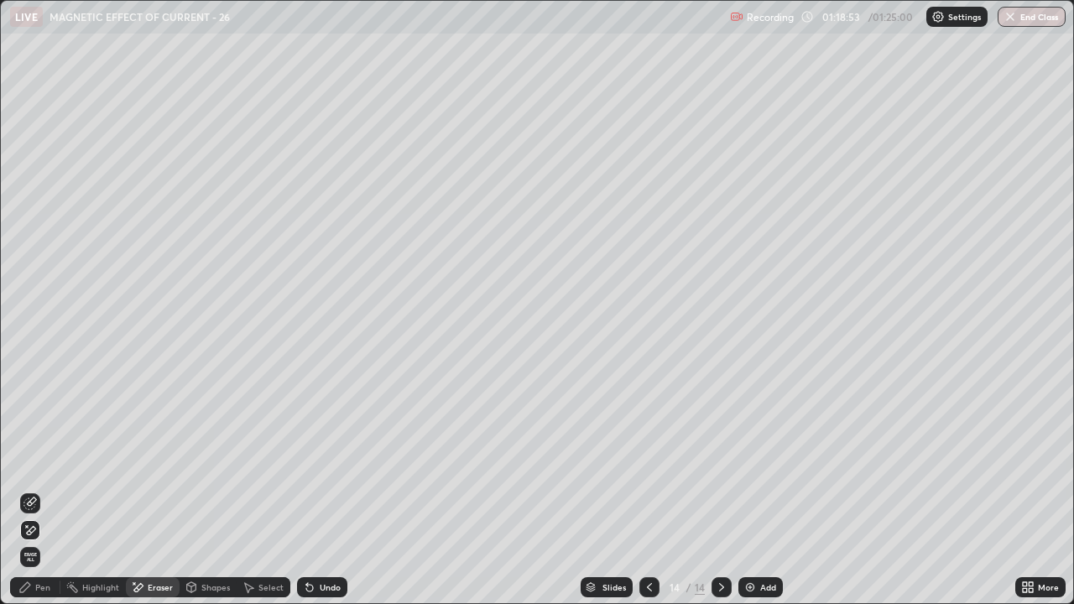
click at [48, 446] on div "Pen" at bounding box center [42, 587] width 15 height 8
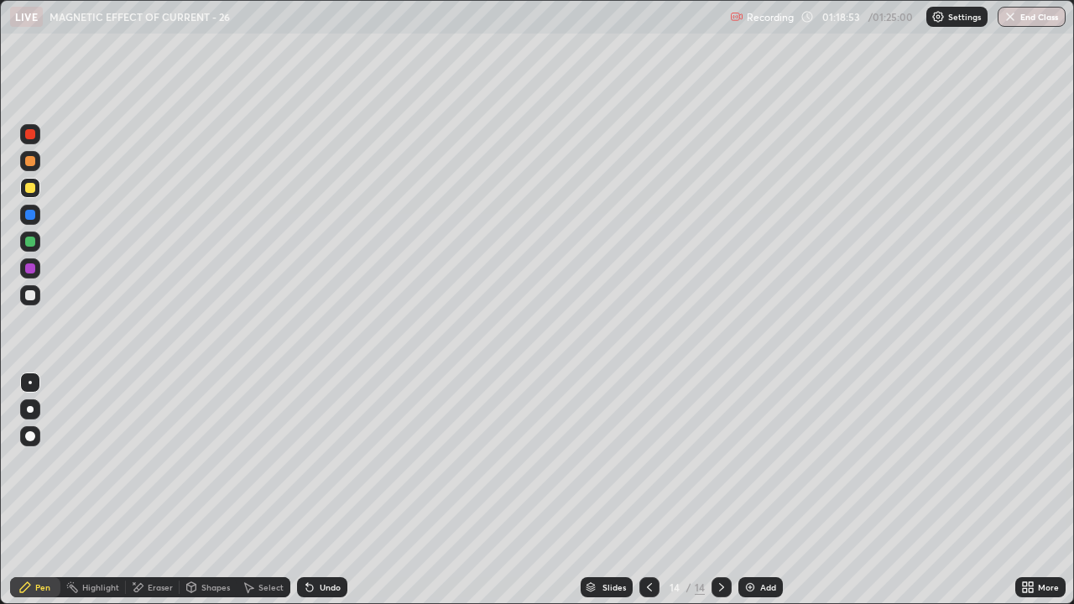
click at [33, 302] on div at bounding box center [30, 295] width 20 height 20
click at [0, 374] on div "Setting up your live class" at bounding box center [537, 302] width 1074 height 604
click at [770, 446] on div "Add" at bounding box center [768, 587] width 16 height 8
click at [650, 446] on icon at bounding box center [648, 586] width 13 height 13
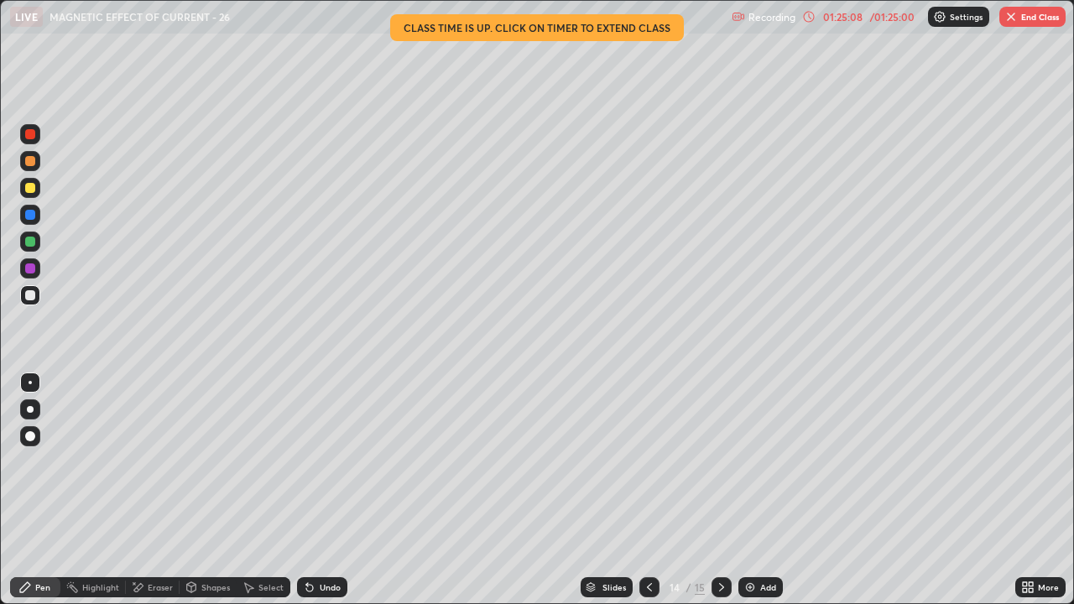
click at [720, 446] on icon at bounding box center [721, 586] width 13 height 13
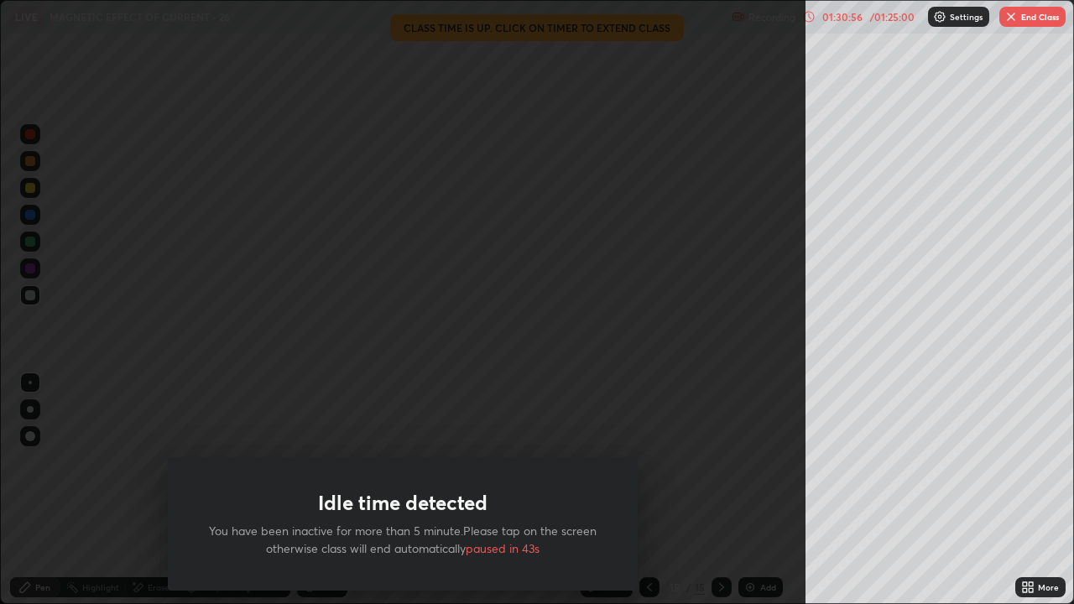
click at [1015, 20] on img "button" at bounding box center [1010, 16] width 13 height 13
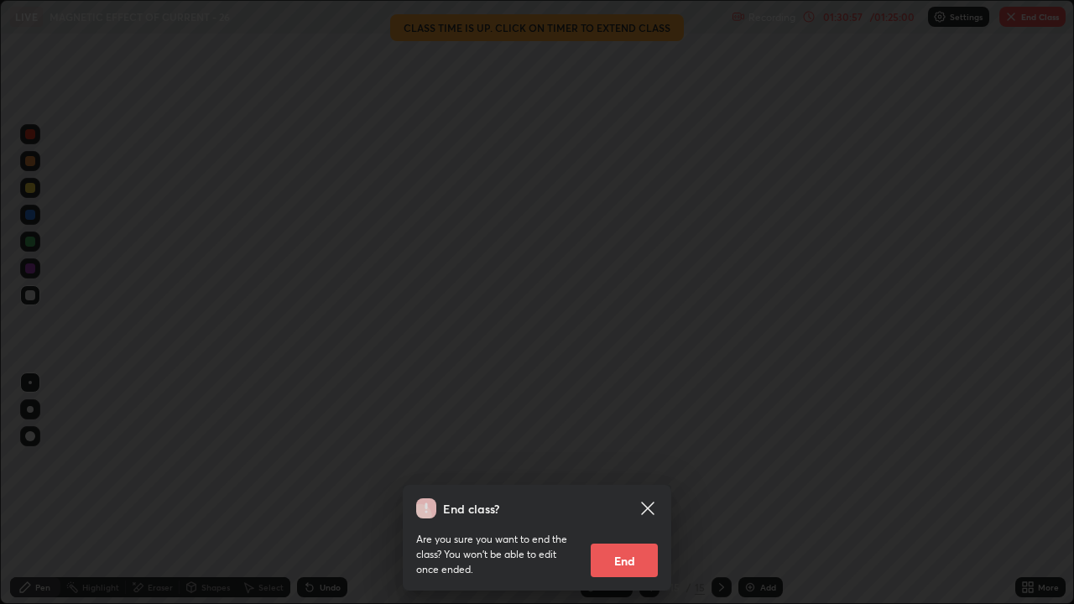
click at [627, 446] on button "End" at bounding box center [623, 561] width 67 height 34
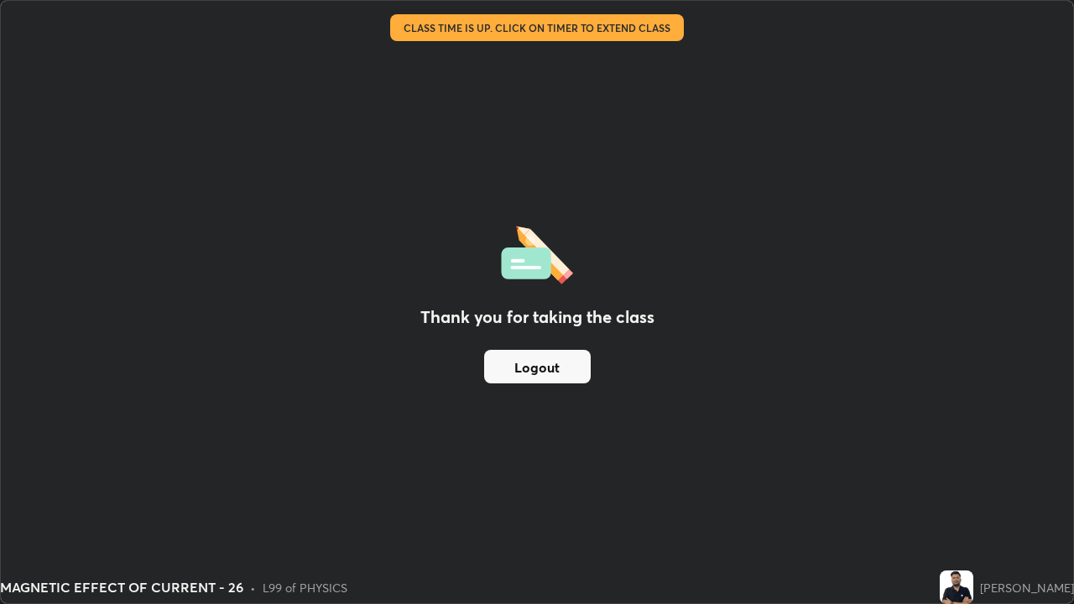
click at [561, 367] on button "Logout" at bounding box center [537, 367] width 107 height 34
click at [564, 362] on button "Logout" at bounding box center [537, 367] width 107 height 34
click at [561, 367] on button "Logout" at bounding box center [537, 367] width 107 height 34
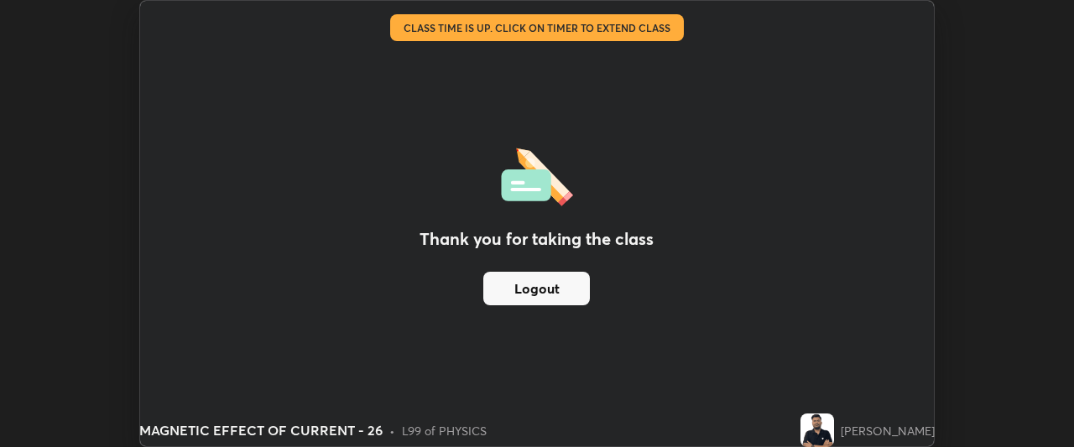
scroll to position [83429, 82803]
